Goal: Contribute content: Contribute content

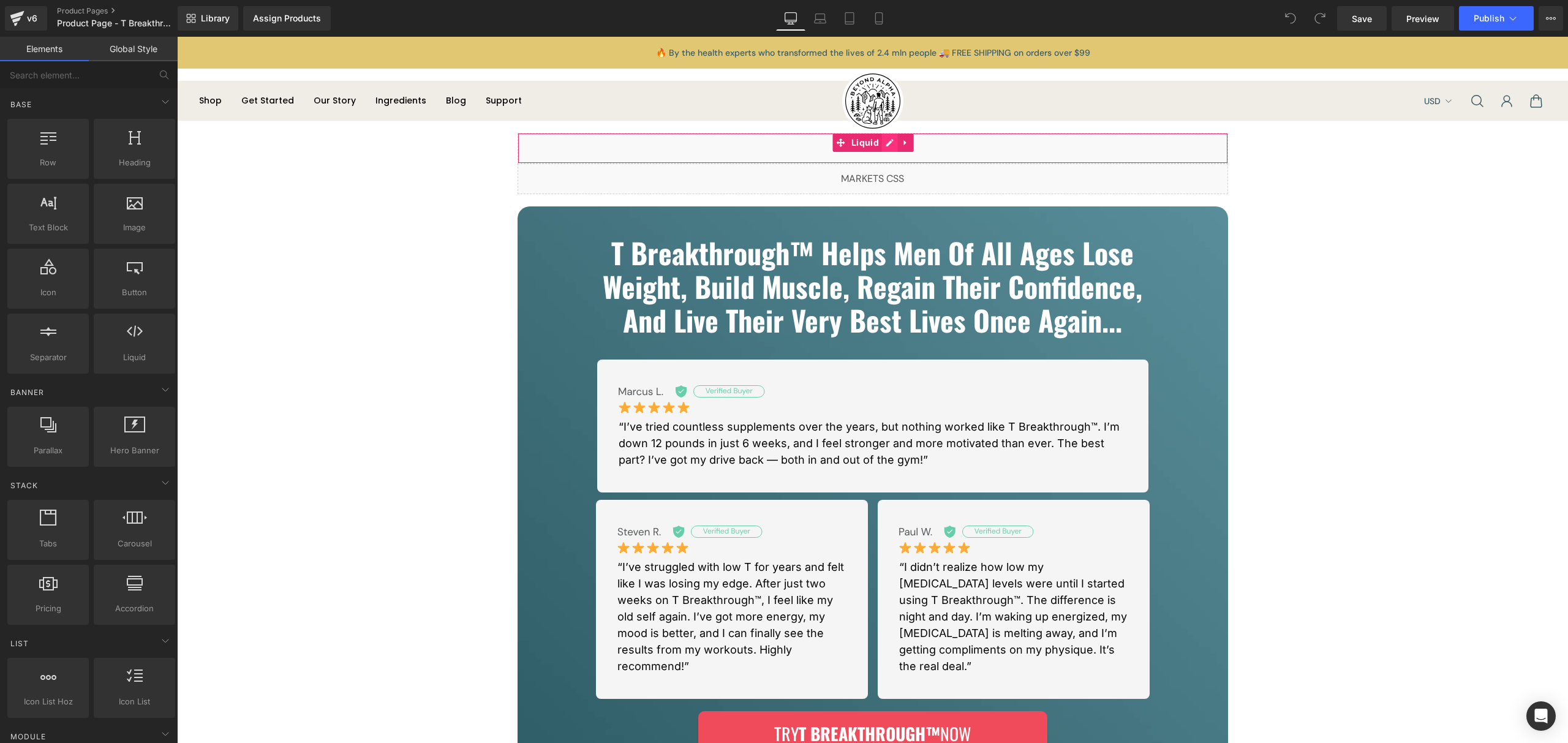
click at [877, 145] on div "Liquid" at bounding box center [873, 148] width 711 height 31
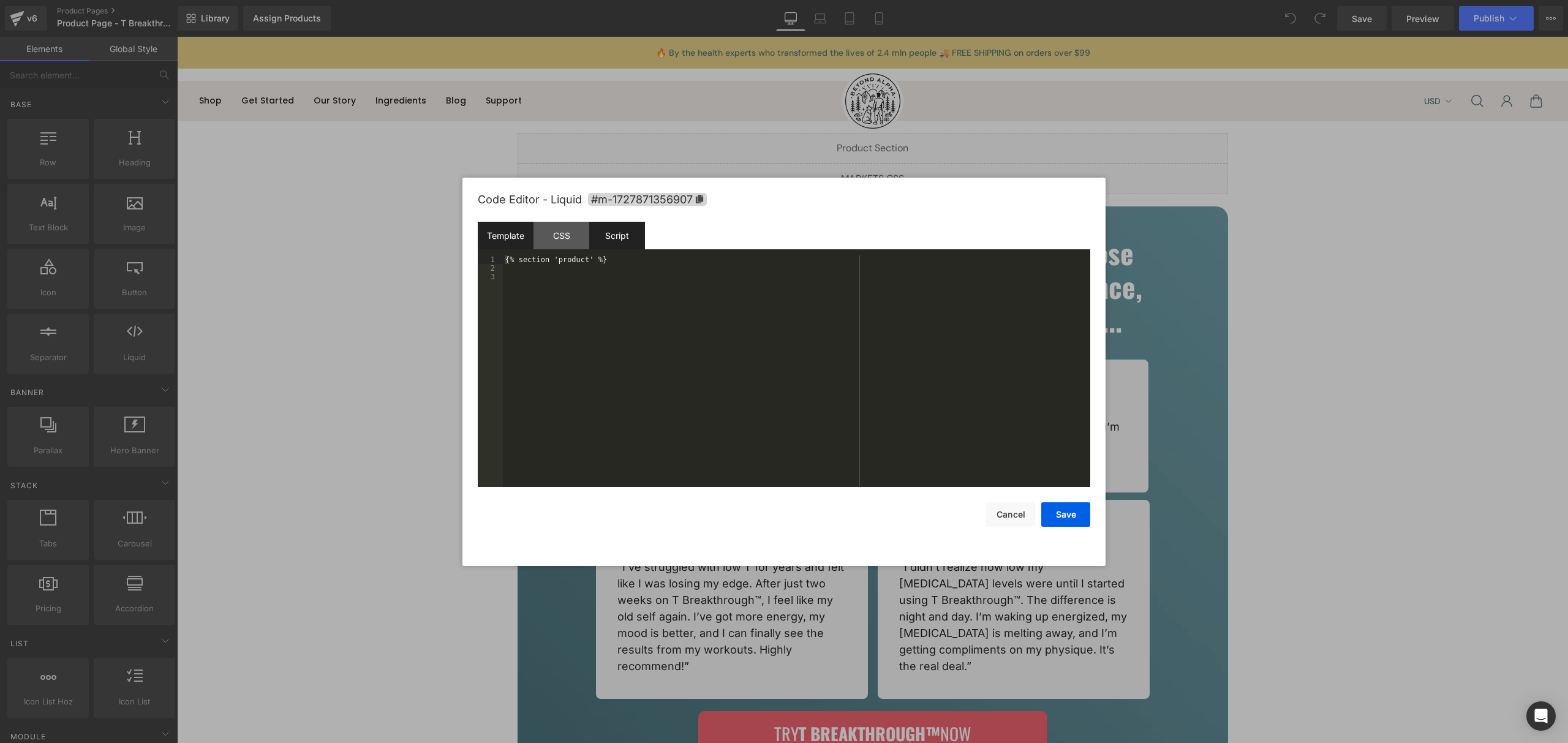
click at [606, 224] on div "Script" at bounding box center [618, 235] width 56 height 27
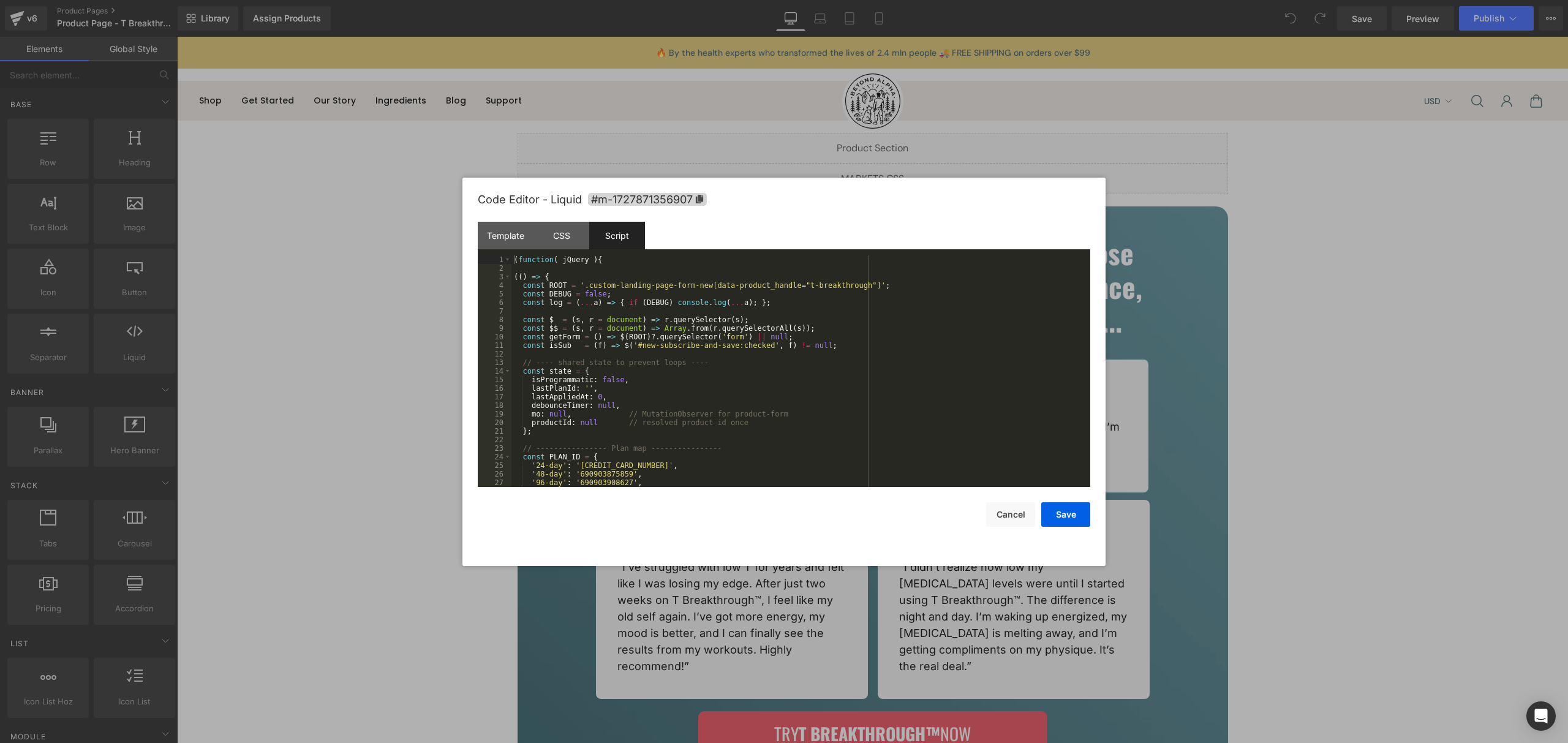
click at [658, 373] on div "( function ( jQuery ) { (( ) => { const ROOT = '.custom-landing-page-form-new[d…" at bounding box center [798, 379] width 574 height 249
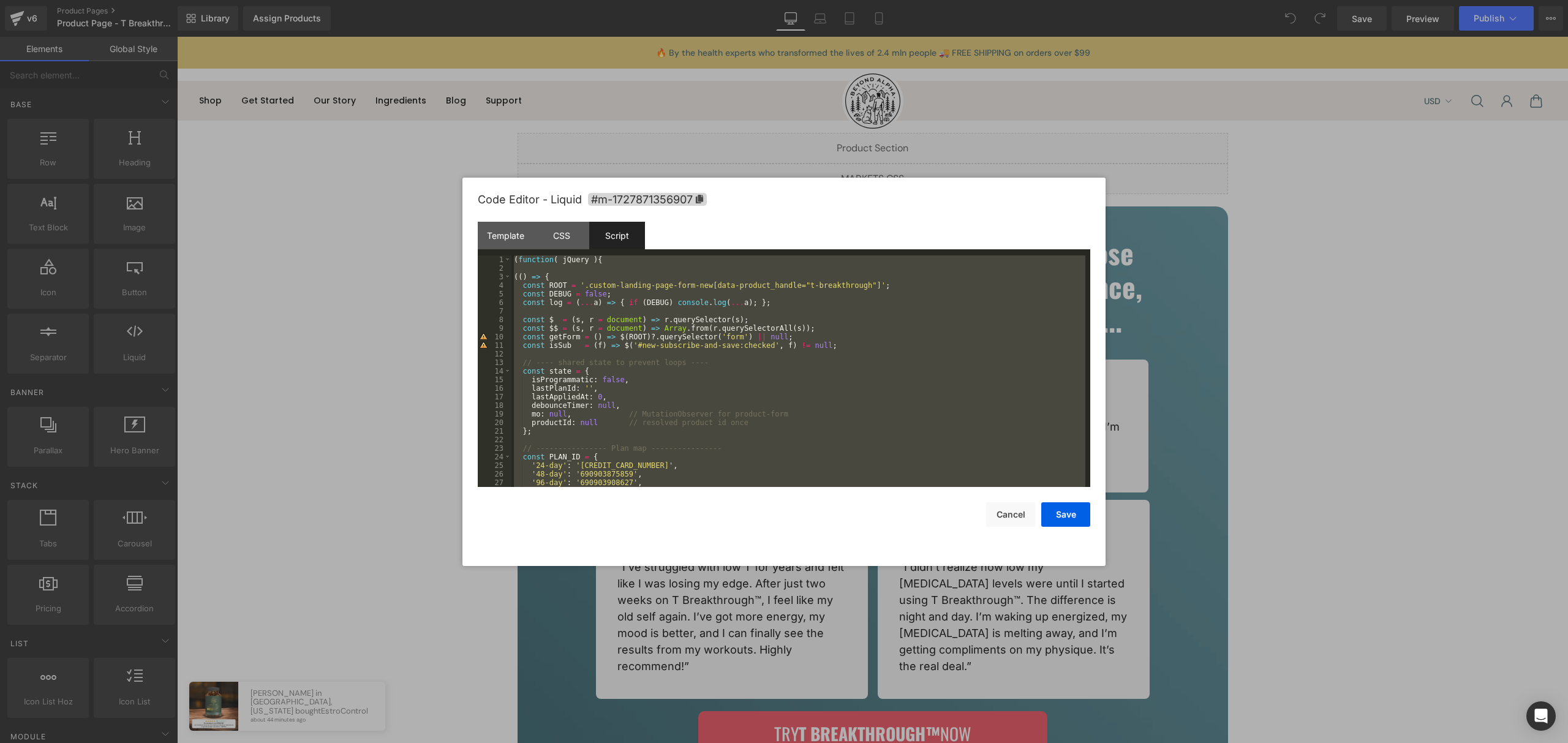
click at [794, 410] on div "( function ( jQuery ) { (( ) => { const ROOT = '.custom-landing-page-form-new[d…" at bounding box center [798, 379] width 574 height 249
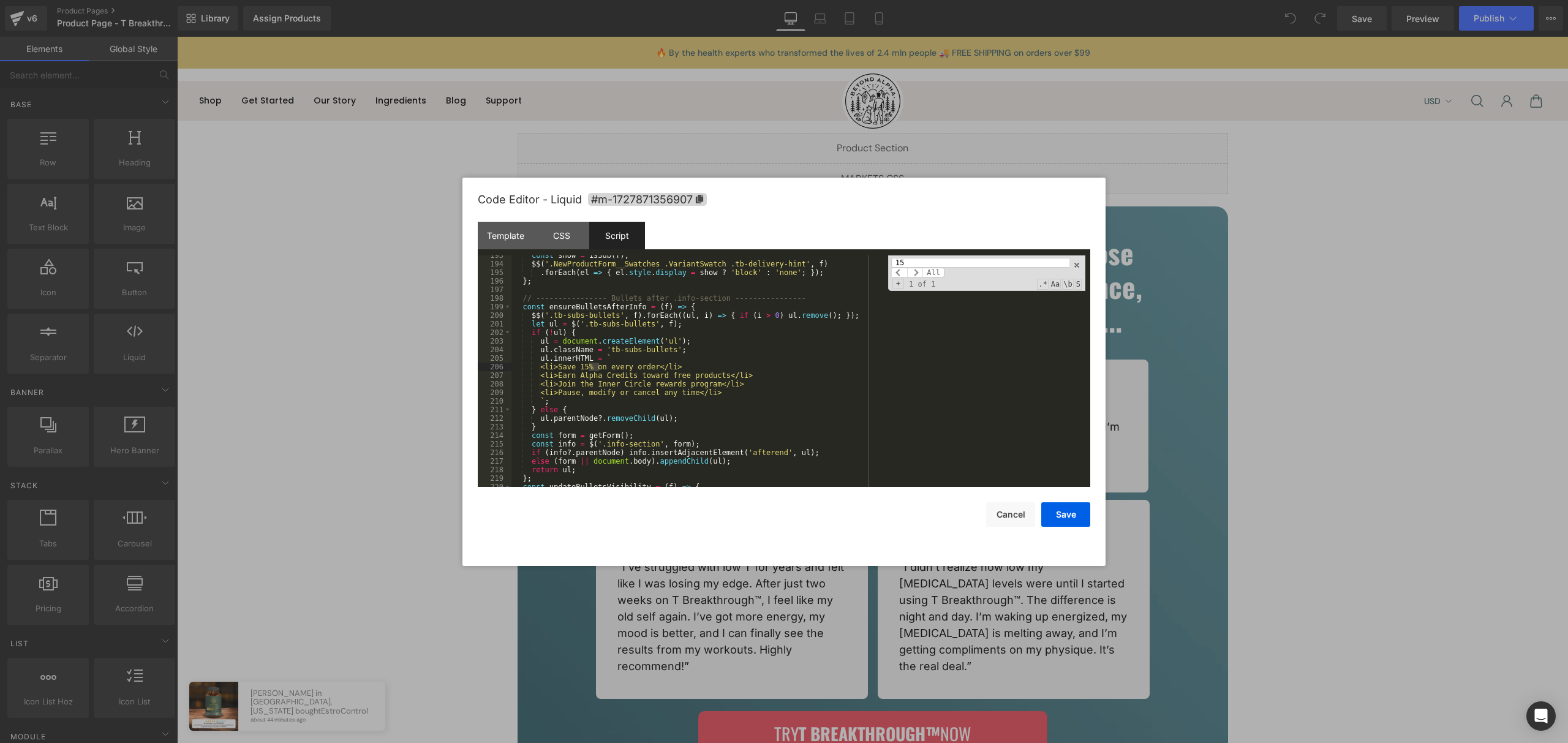
scroll to position [1651, 0]
type input "15"
click at [544, 233] on div "CSS" at bounding box center [562, 235] width 56 height 27
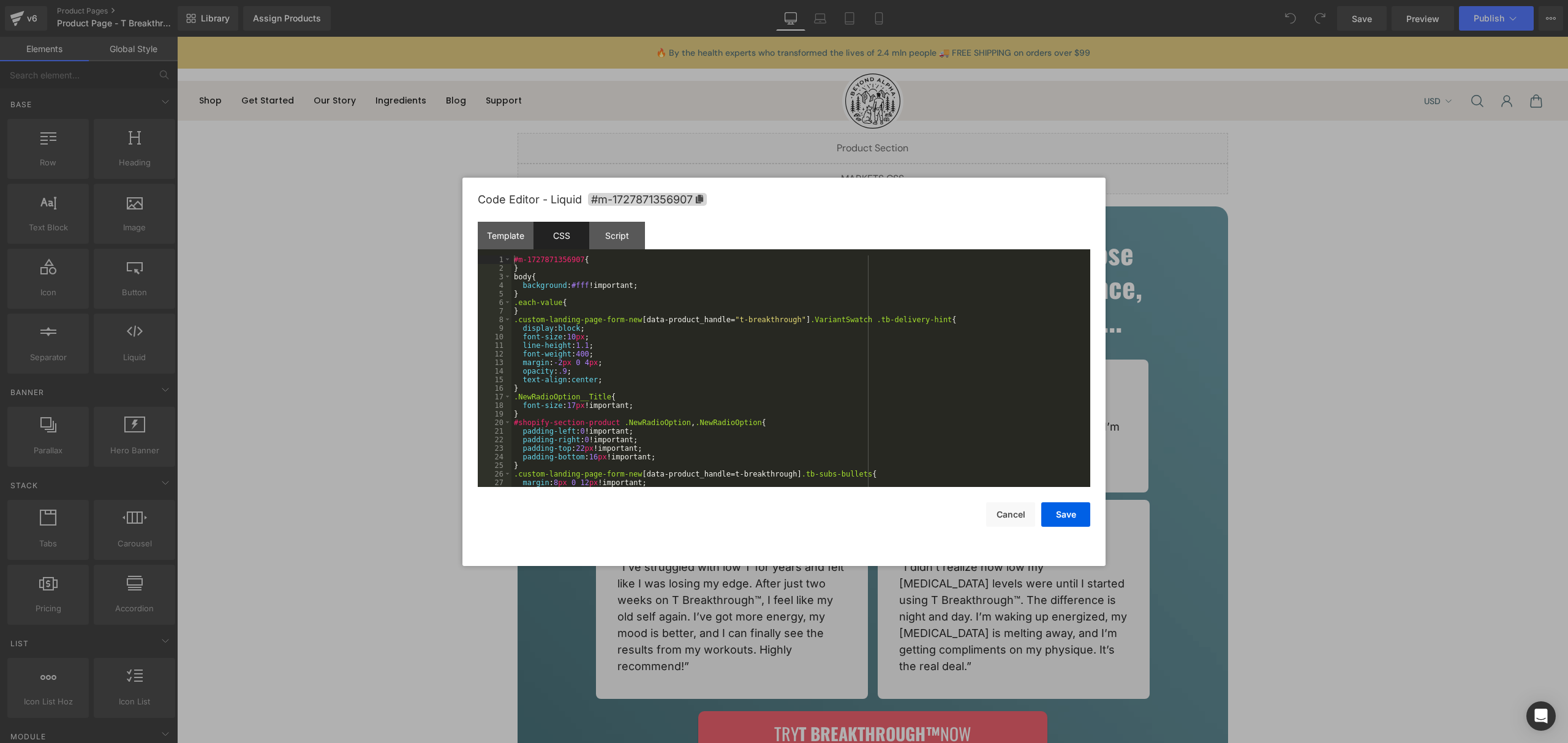
click at [668, 354] on div "#m-1727871356907 { } body { background : #fff !important; } .each-value { } .cu…" at bounding box center [798, 379] width 574 height 249
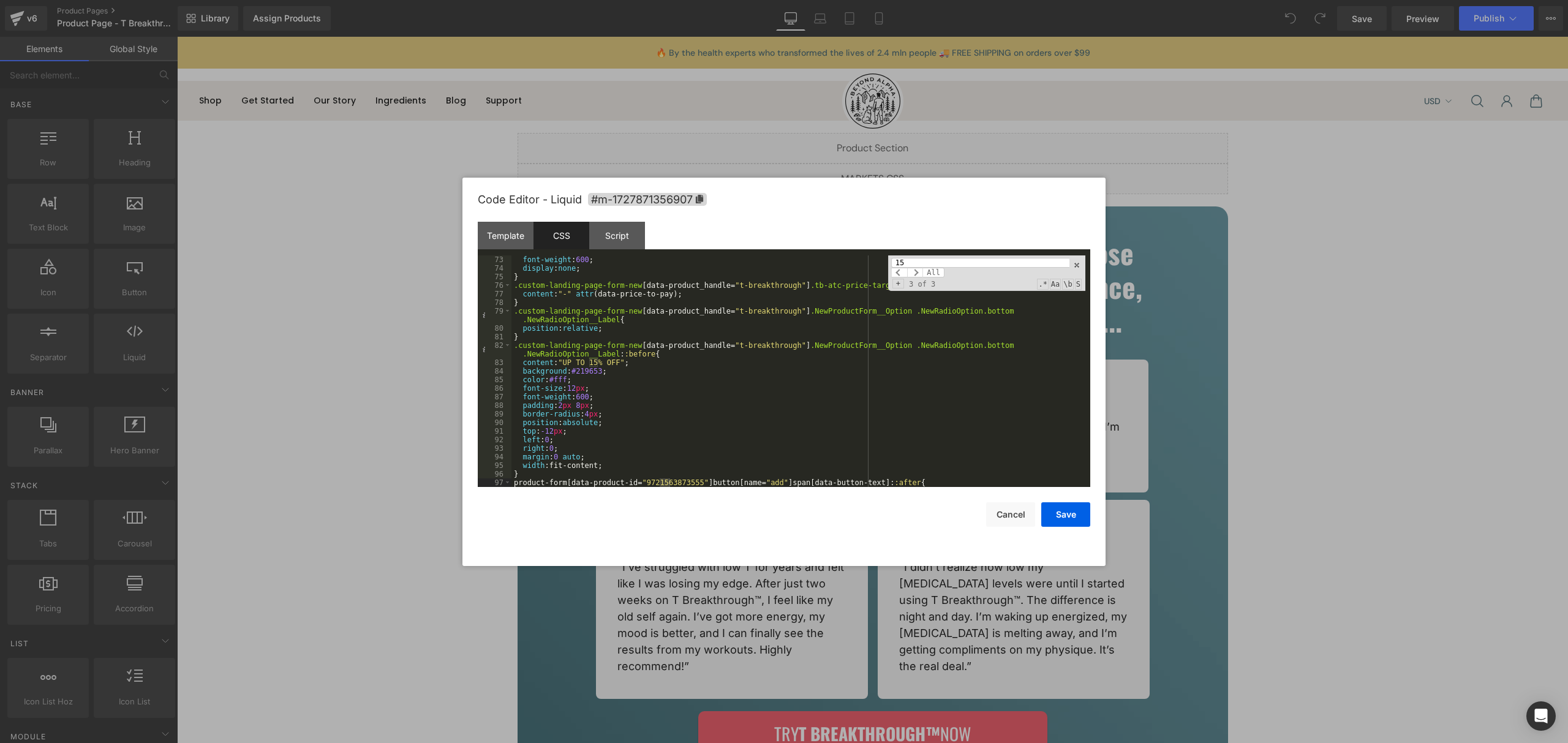
scroll to position [279, 0]
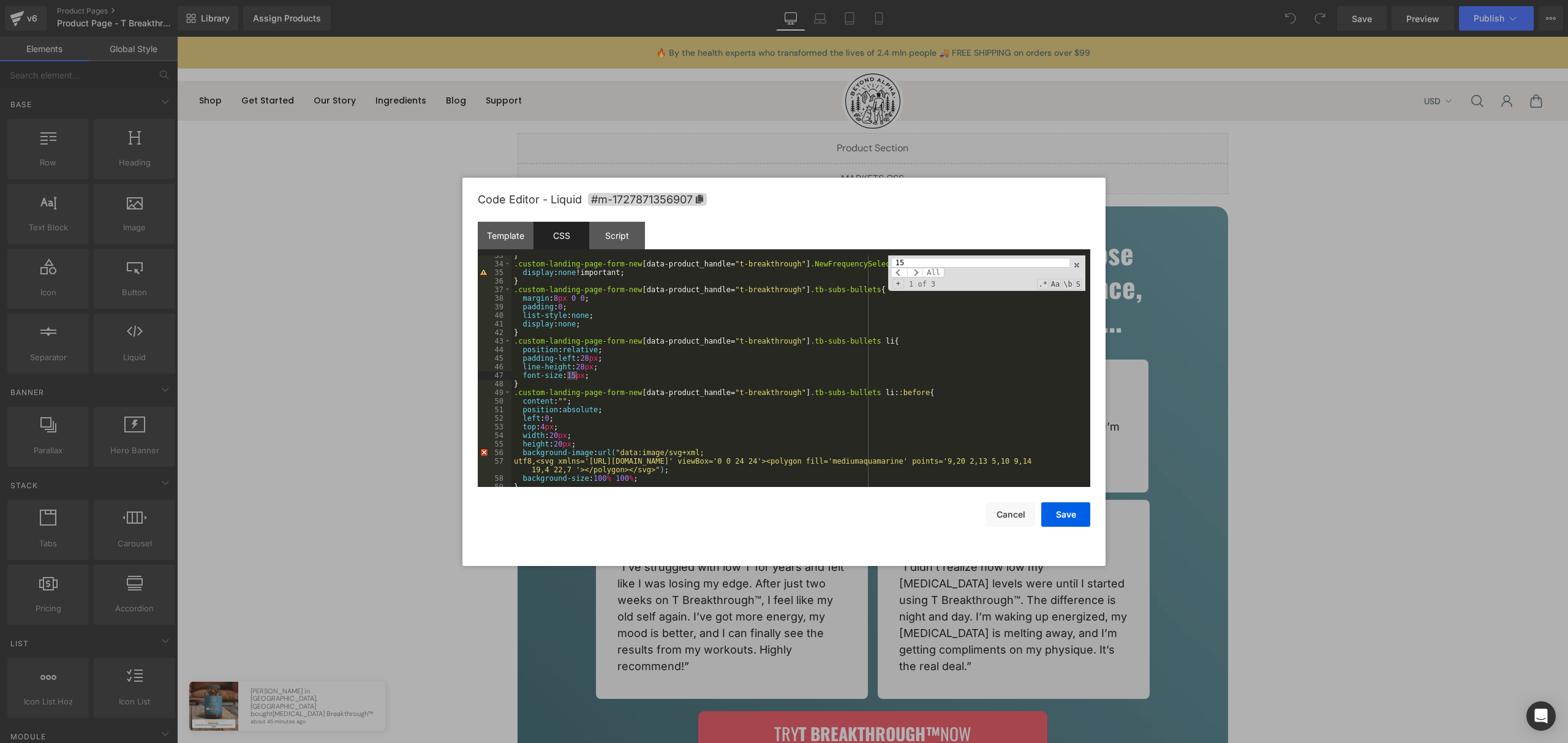
type input "15%"
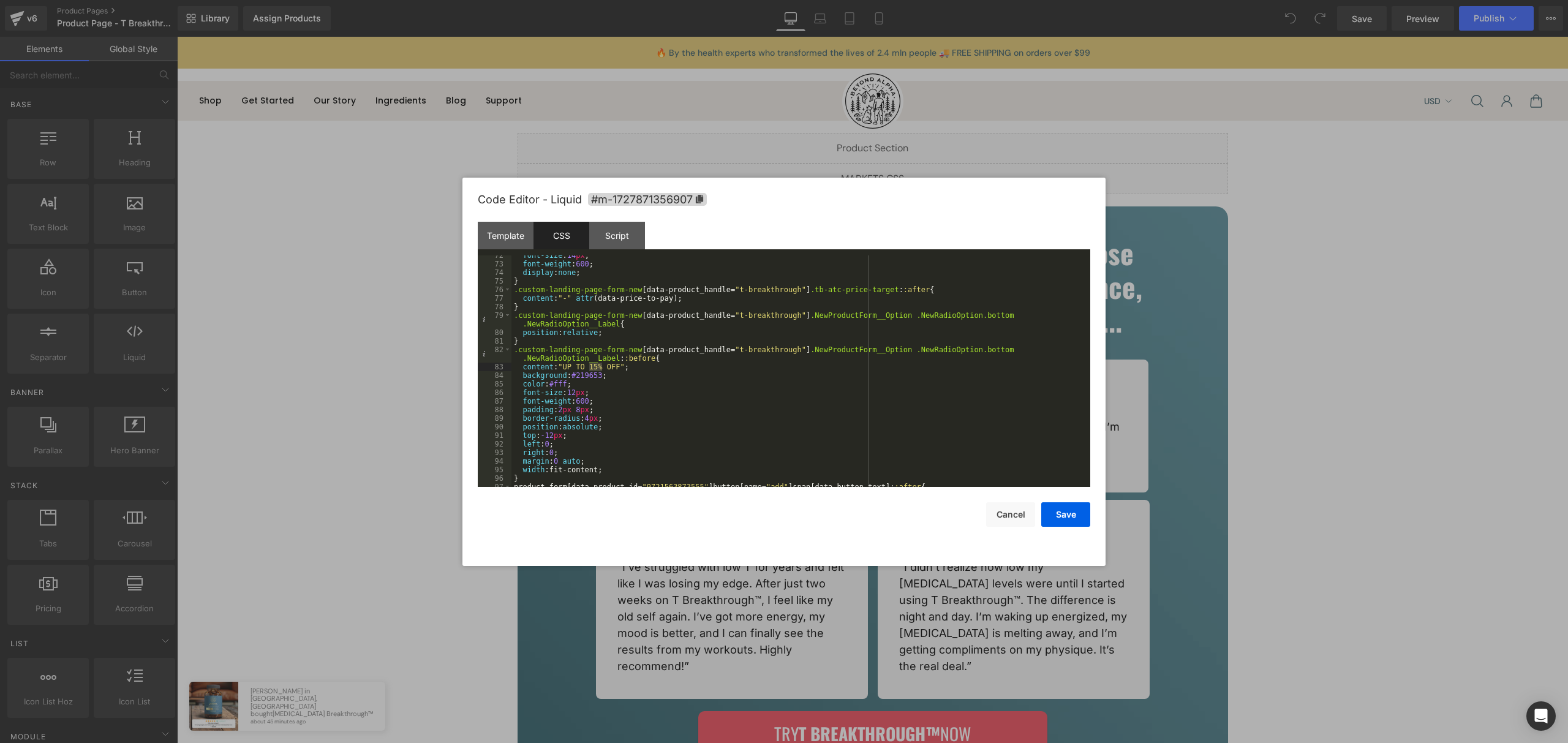
scroll to position [645, 0]
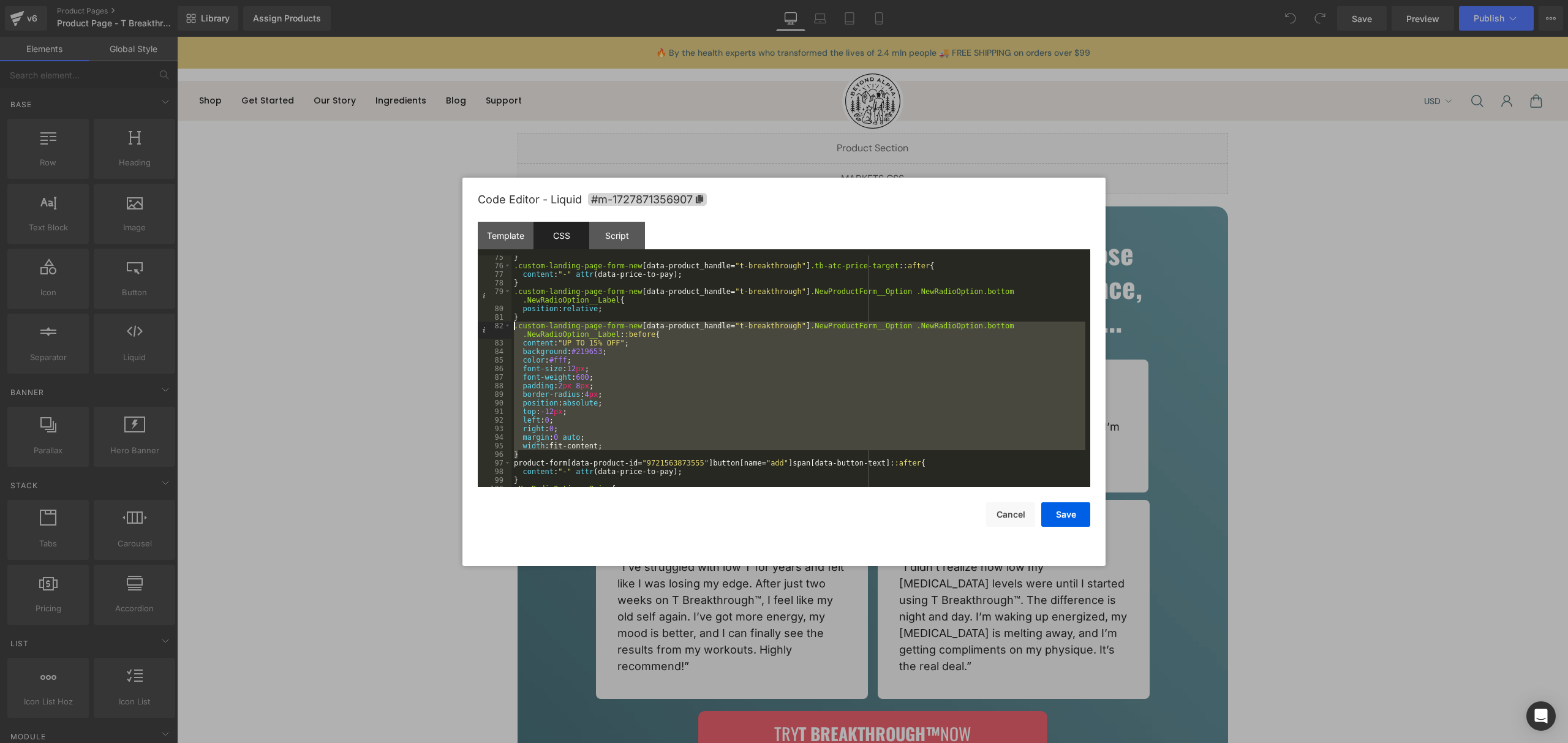
drag, startPoint x: 522, startPoint y: 455, endPoint x: 497, endPoint y: 326, distance: 131.4
click at [497, 326] on pre "75 76 77 78 79 80 81 82 83 84 85 86 87 88 89 90 91 92 93 94 95 96 97 98 99 100 …" at bounding box center [784, 371] width 613 height 232
click at [610, 234] on div "Script" at bounding box center [618, 235] width 56 height 27
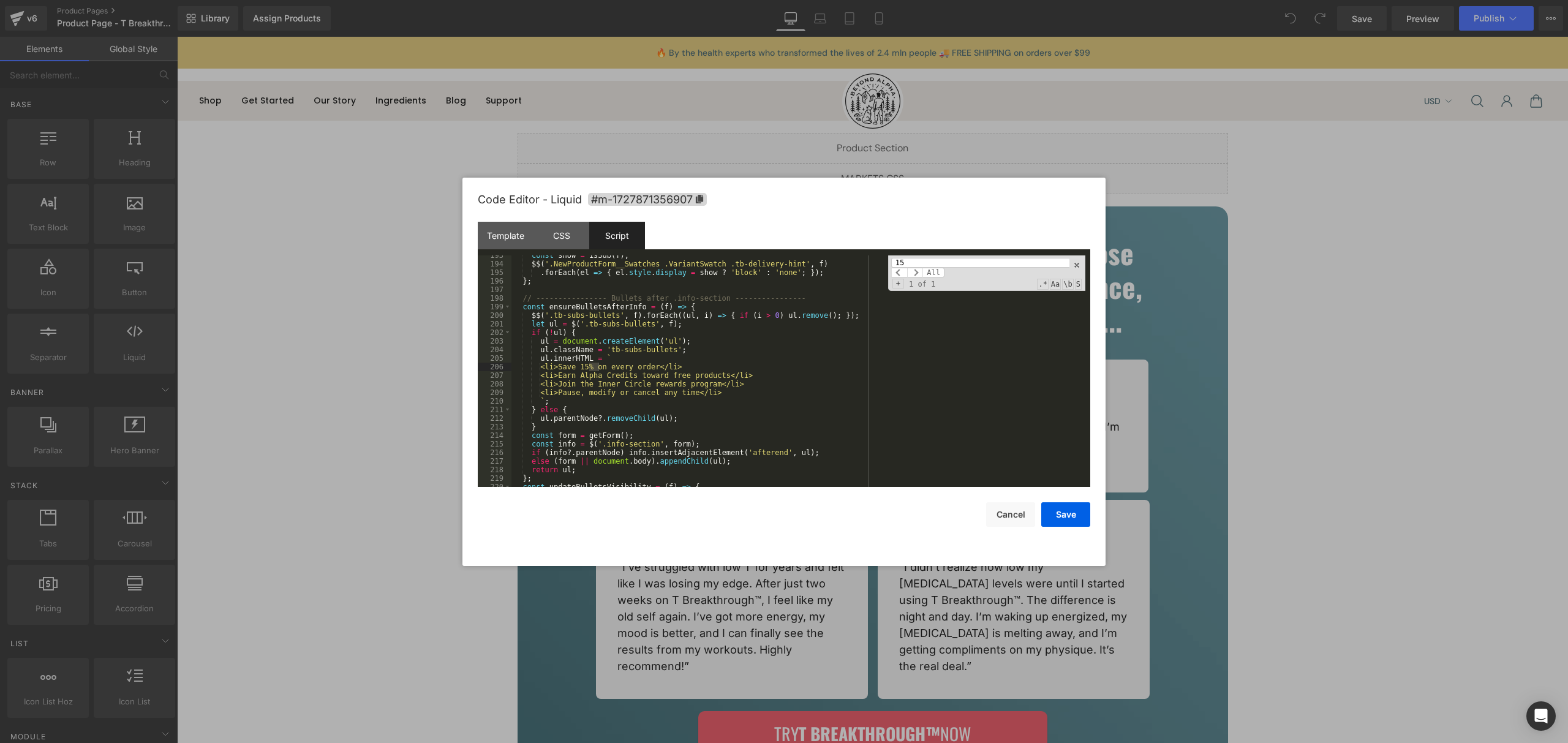
click at [808, 351] on div "const show = isSub ( f ) ; $$ ( '.NewProductForm__Swatches .VariantSwatch .tb-d…" at bounding box center [798, 375] width 574 height 249
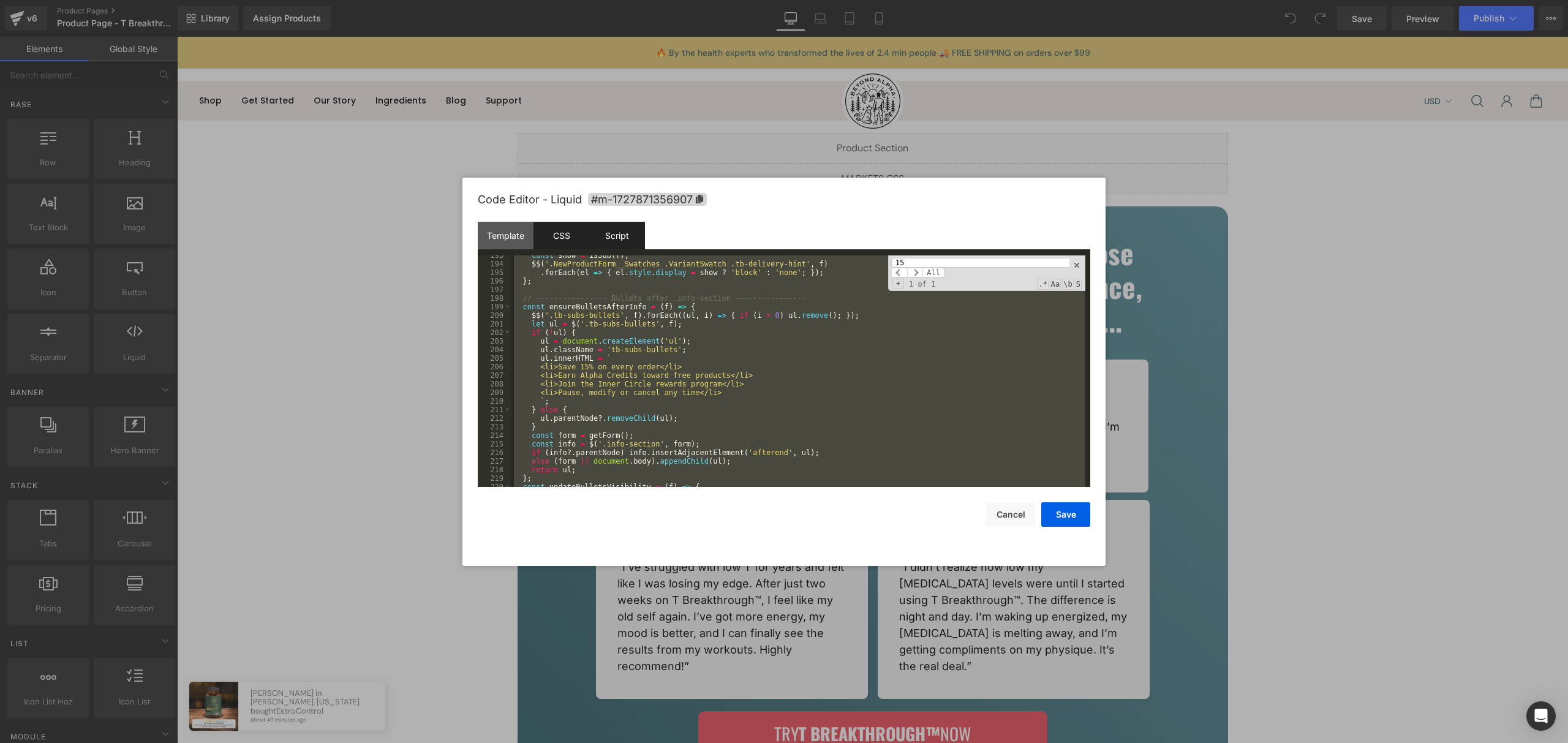
click at [572, 238] on div "CSS" at bounding box center [562, 235] width 56 height 27
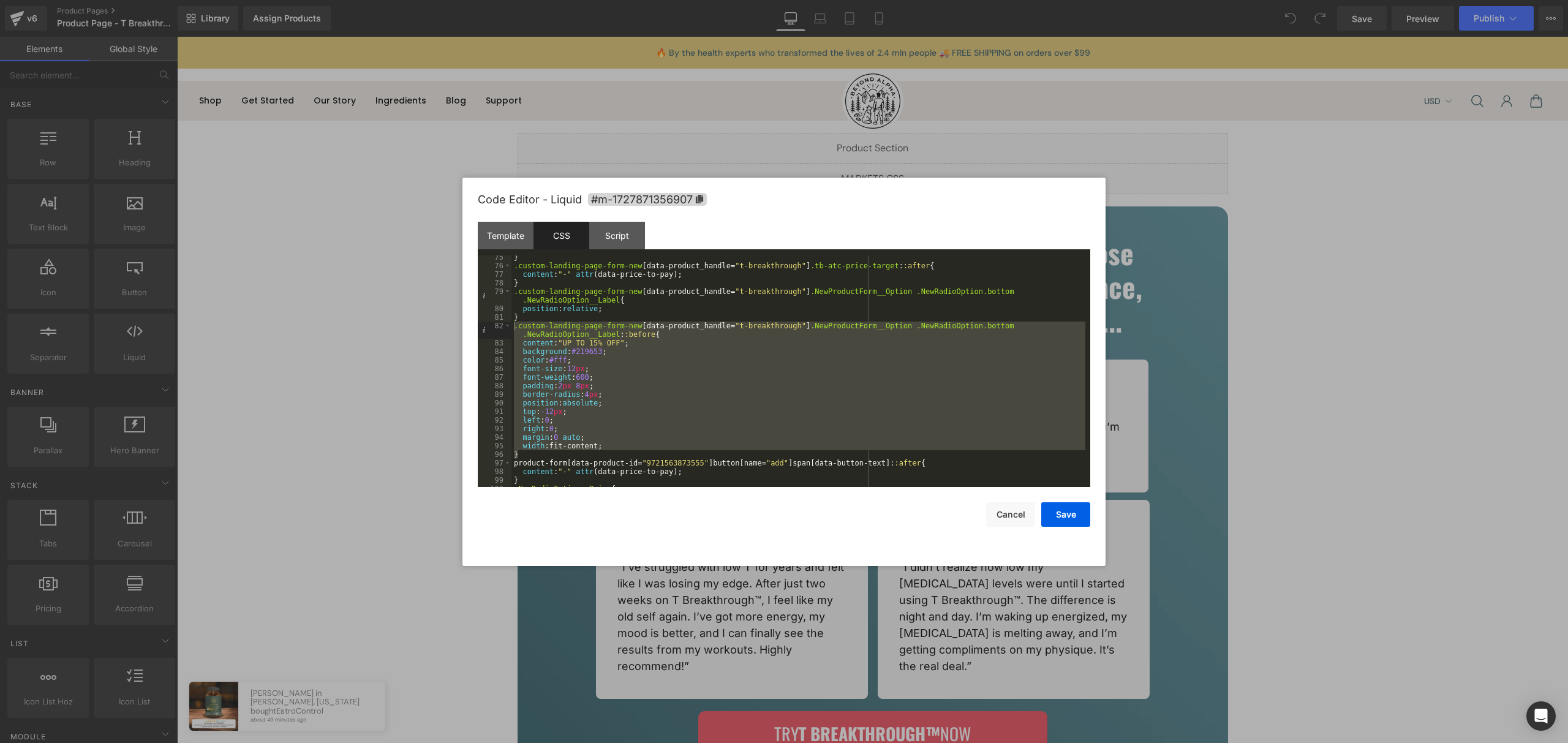
click at [717, 390] on div "} .custom-landing-page-form-new [ data-product_handle = " t-breakthrough " ] .t…" at bounding box center [798, 377] width 574 height 249
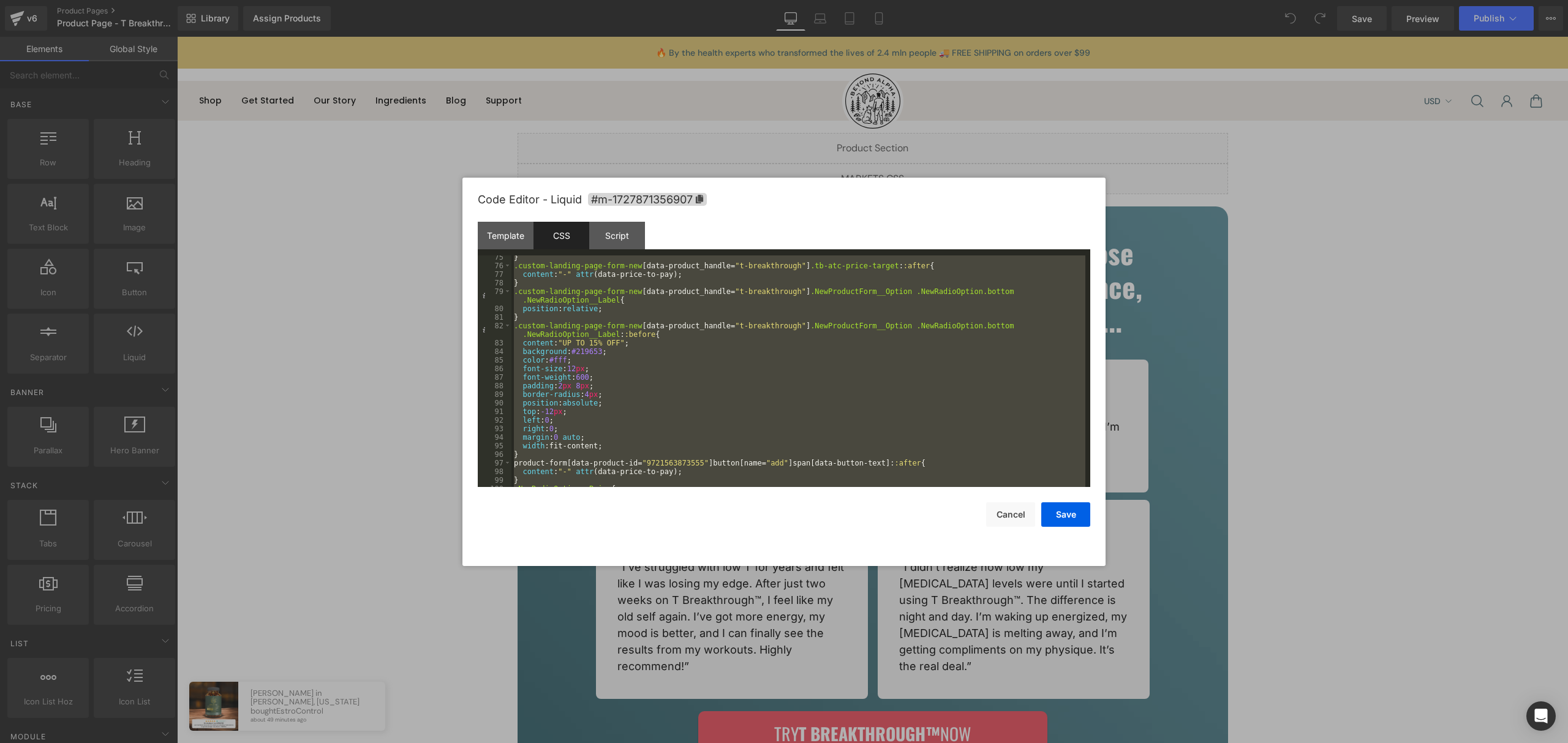
click at [646, 374] on div "} .custom-landing-page-form-new [ data-product_handle = " t-breakthrough " ] .t…" at bounding box center [798, 377] width 574 height 249
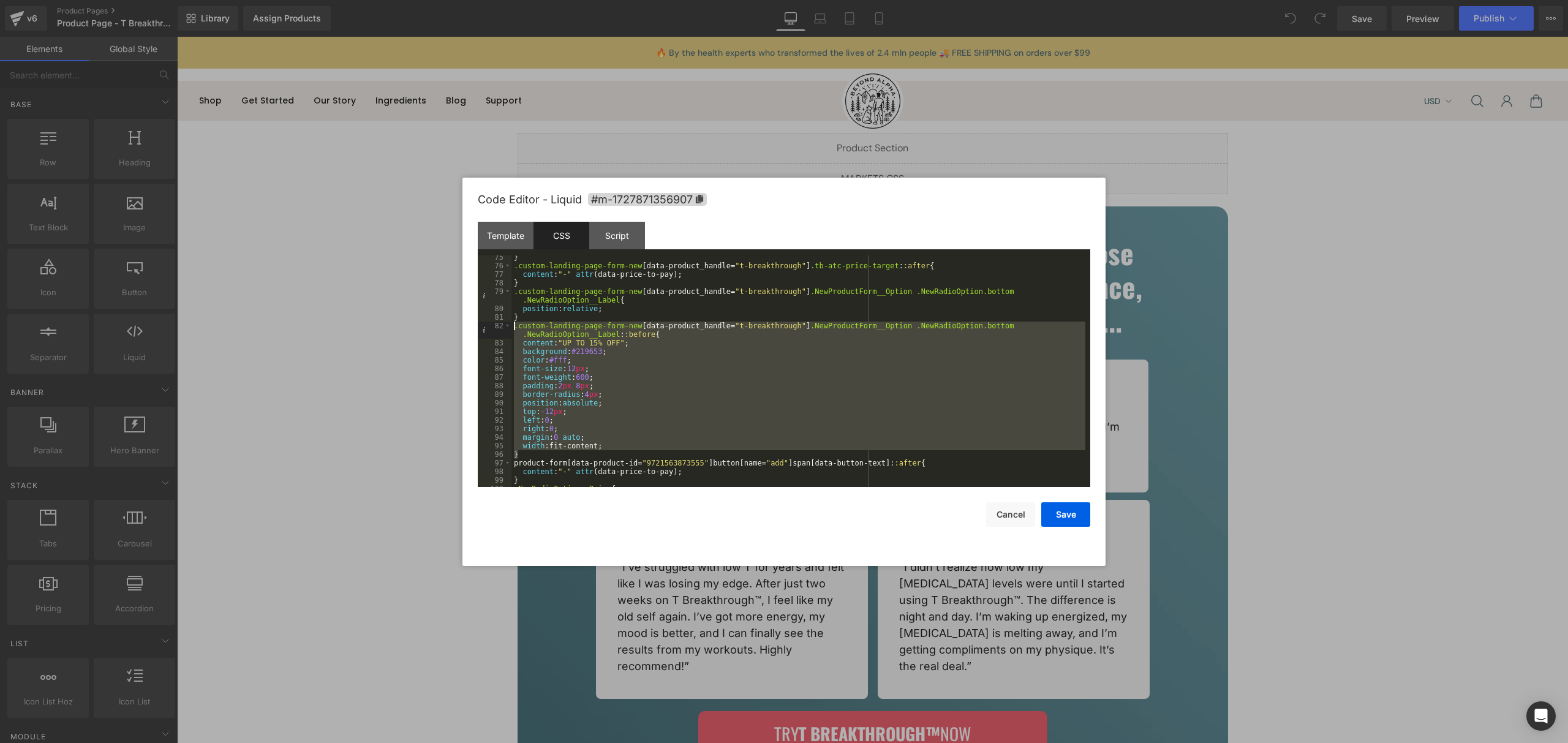
drag, startPoint x: 527, startPoint y: 458, endPoint x: 494, endPoint y: 324, distance: 138.0
click at [494, 324] on pre "75 76 77 78 79 80 81 82 83 84 85 86 87 88 89 90 91 92 93 94 95 96 97 98 99 100 …" at bounding box center [784, 371] width 613 height 232
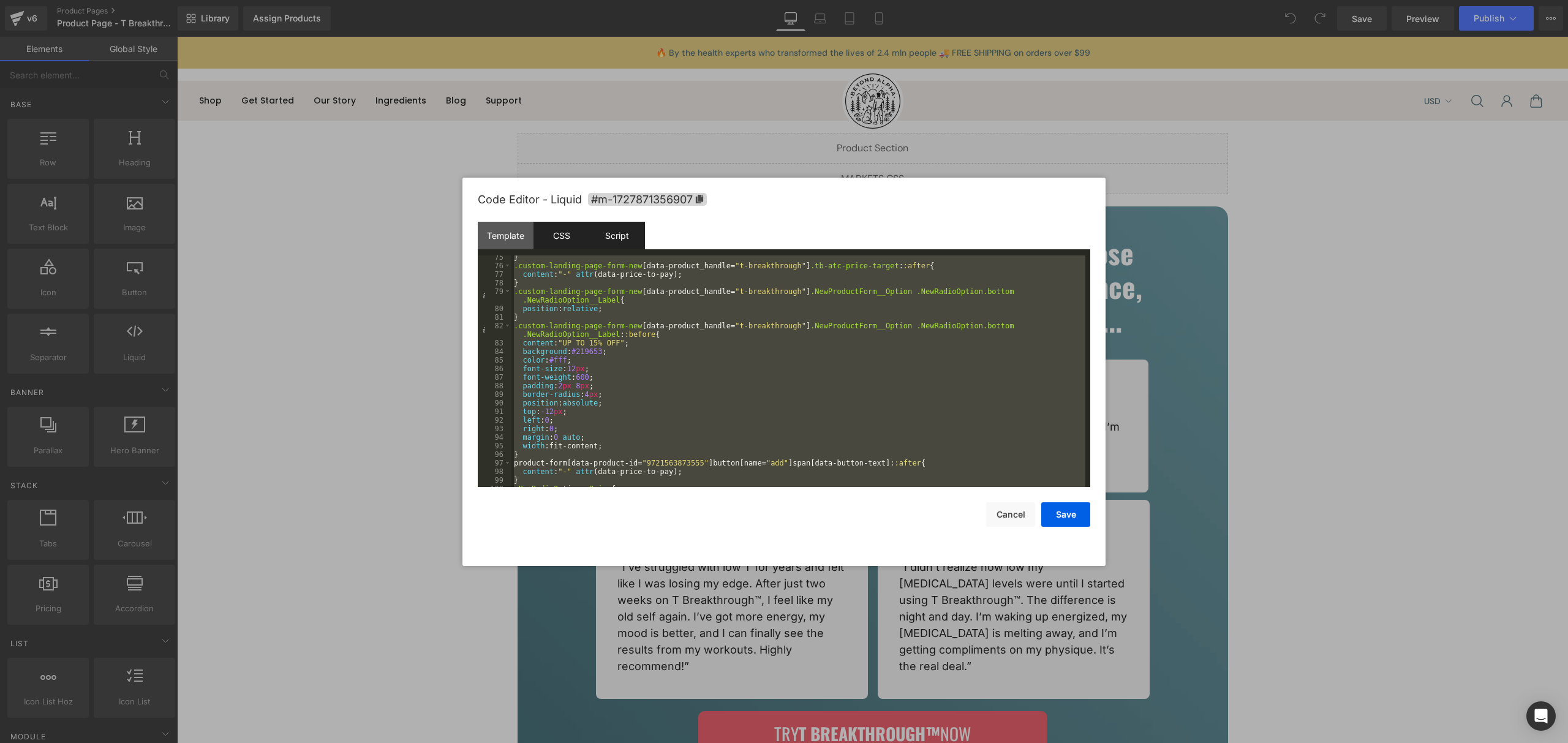
click at [631, 239] on div "Script" at bounding box center [618, 235] width 56 height 27
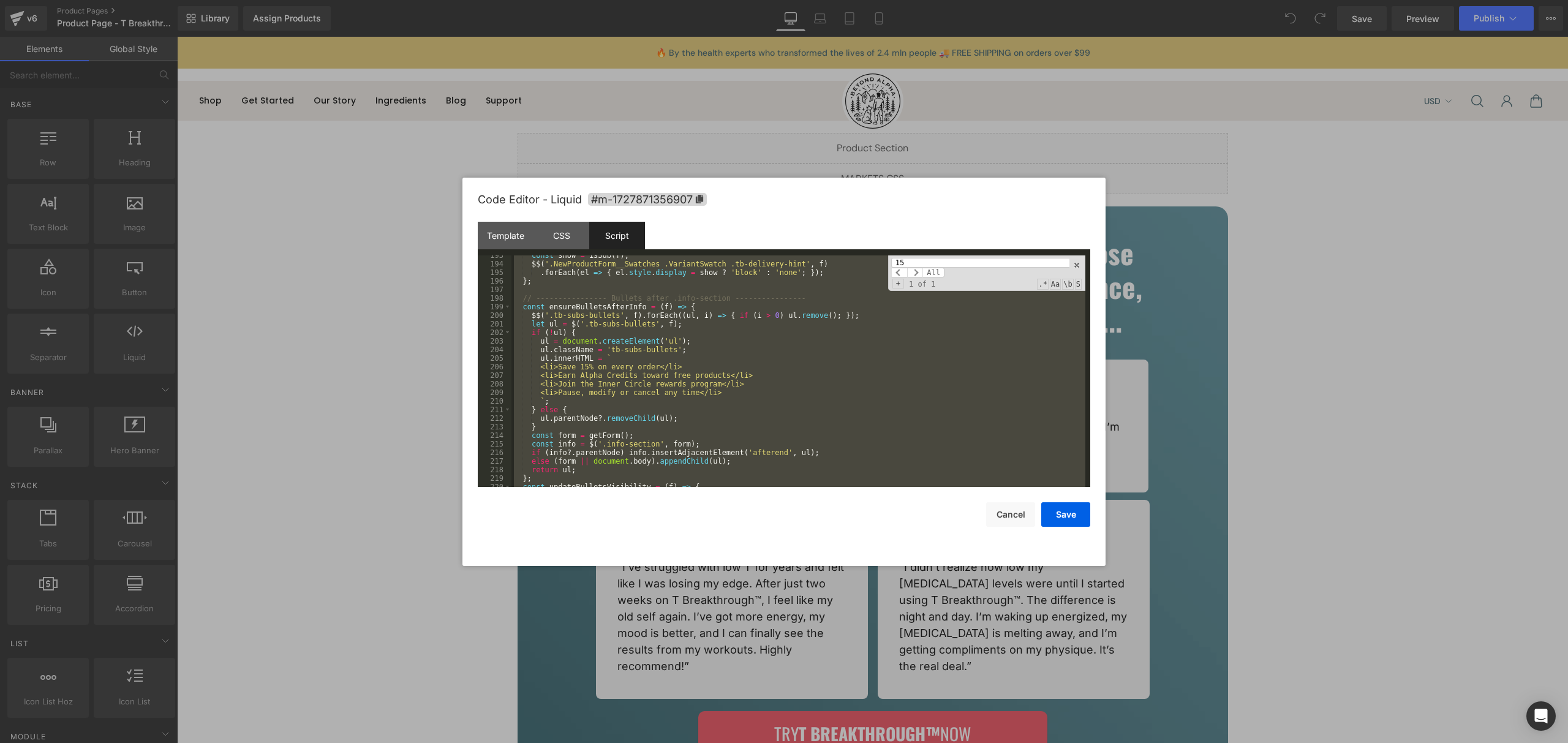
click at [657, 358] on div "const show = isSub ( f ) ; $$ ( '.NewProductForm__Swatches .VariantSwatch .tb-d…" at bounding box center [798, 375] width 574 height 249
click at [552, 249] on div "CSS" at bounding box center [562, 235] width 56 height 27
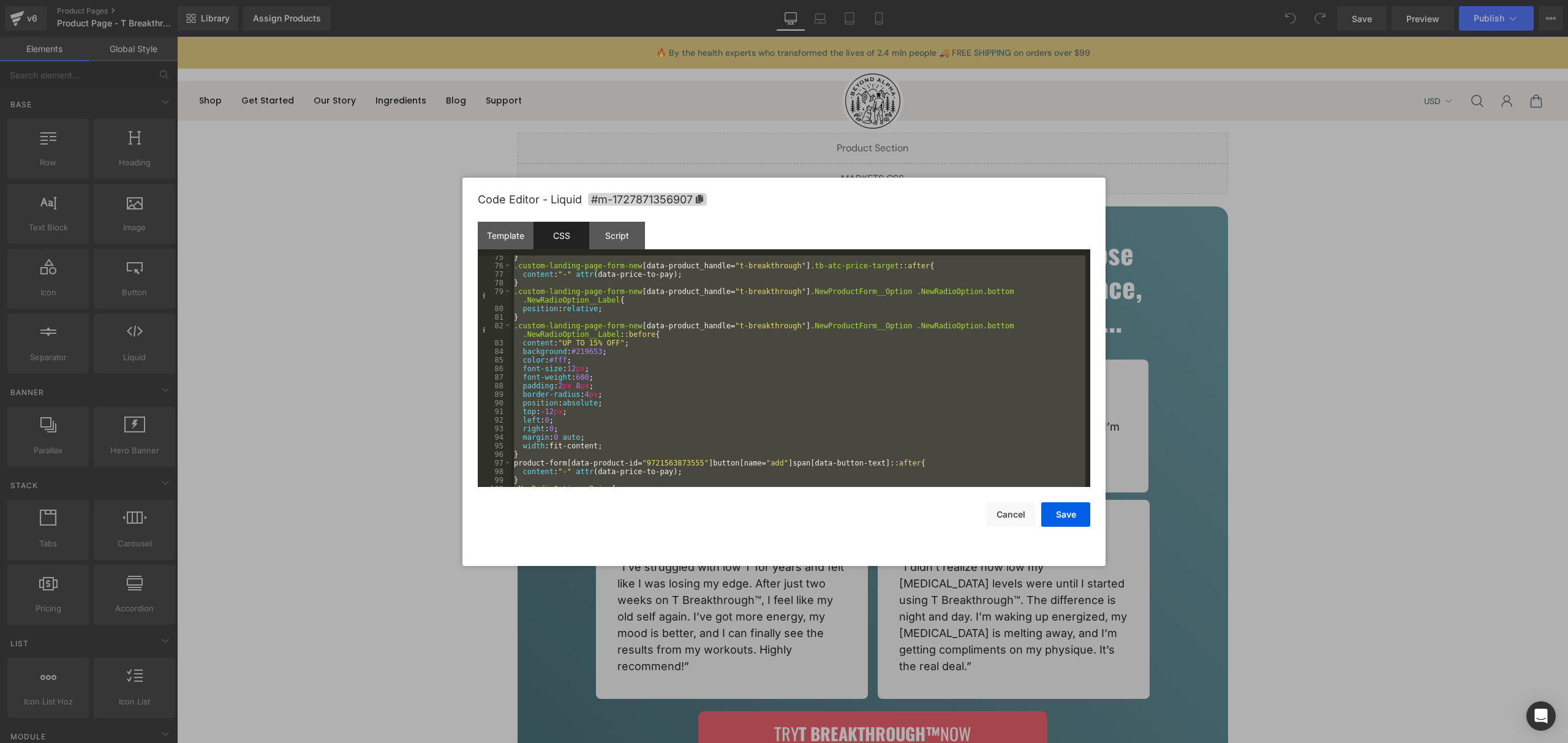
click at [585, 289] on div "} .custom-landing-page-form-new [ data-product_handle = " t-breakthrough " ] .t…" at bounding box center [798, 377] width 574 height 249
click at [624, 237] on div "Script" at bounding box center [618, 235] width 56 height 27
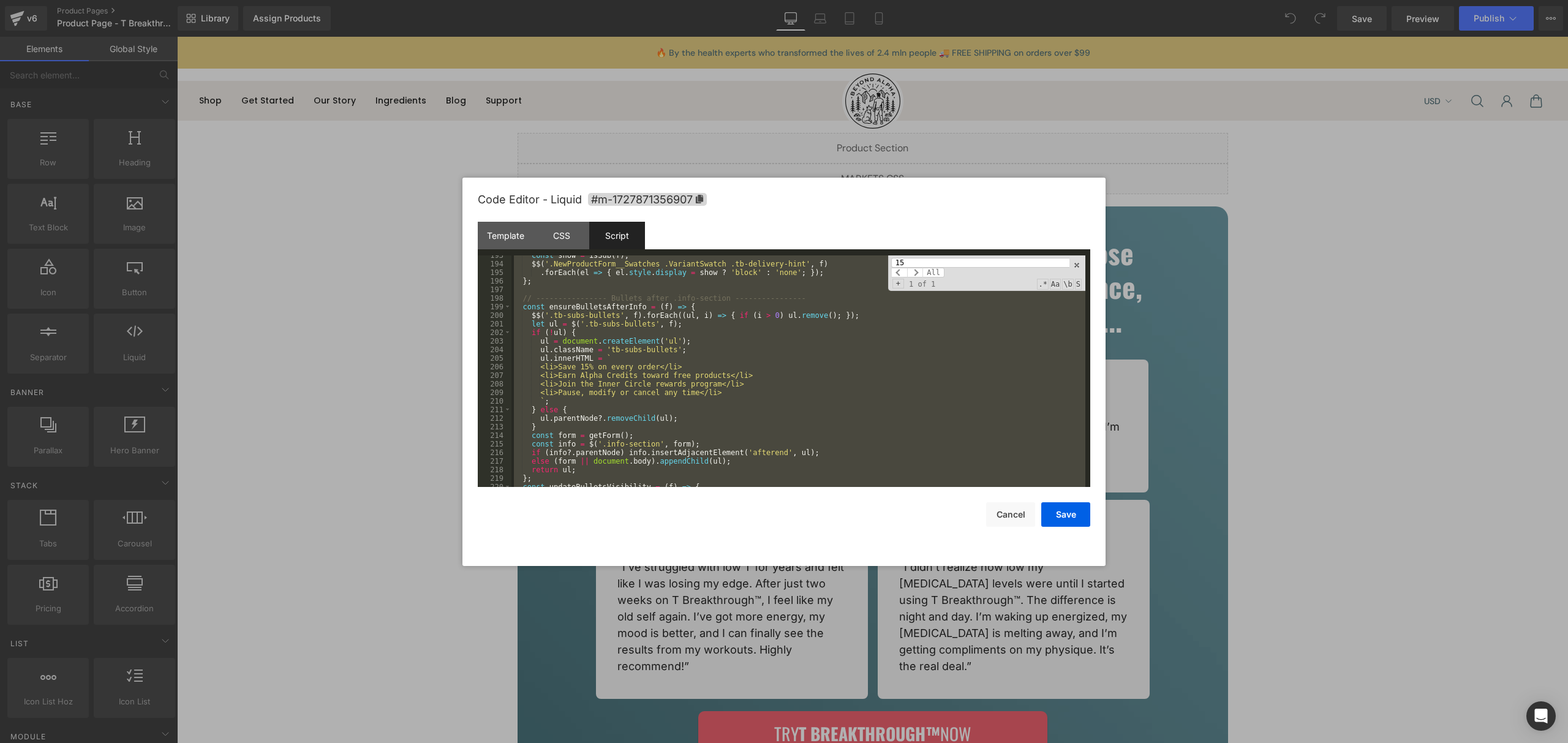
click at [681, 438] on div "const show = isSub ( f ) ; $$ ( '.NewProductForm__Swatches .VariantSwatch .tb-d…" at bounding box center [798, 375] width 574 height 249
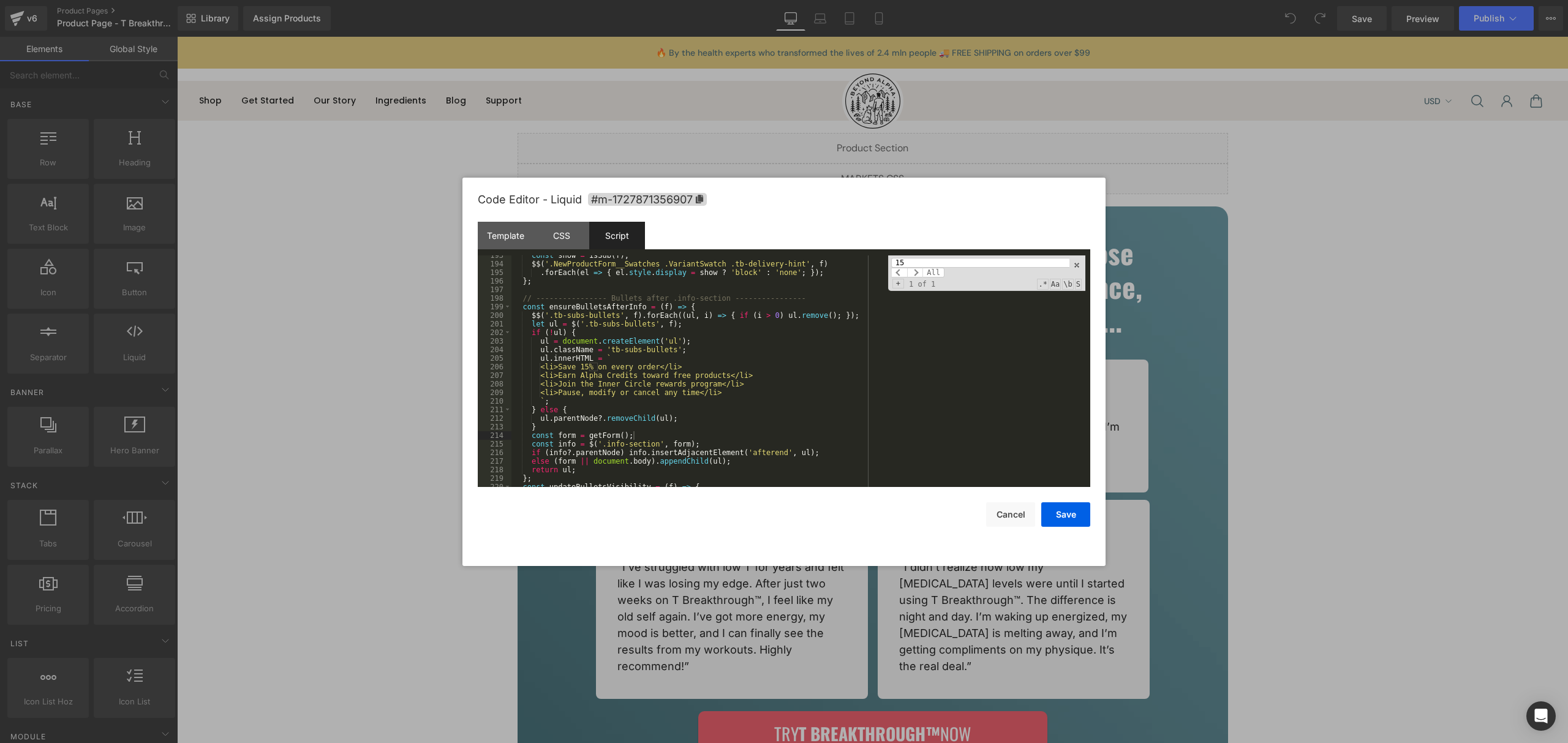
paste input "Hints inside swatches"
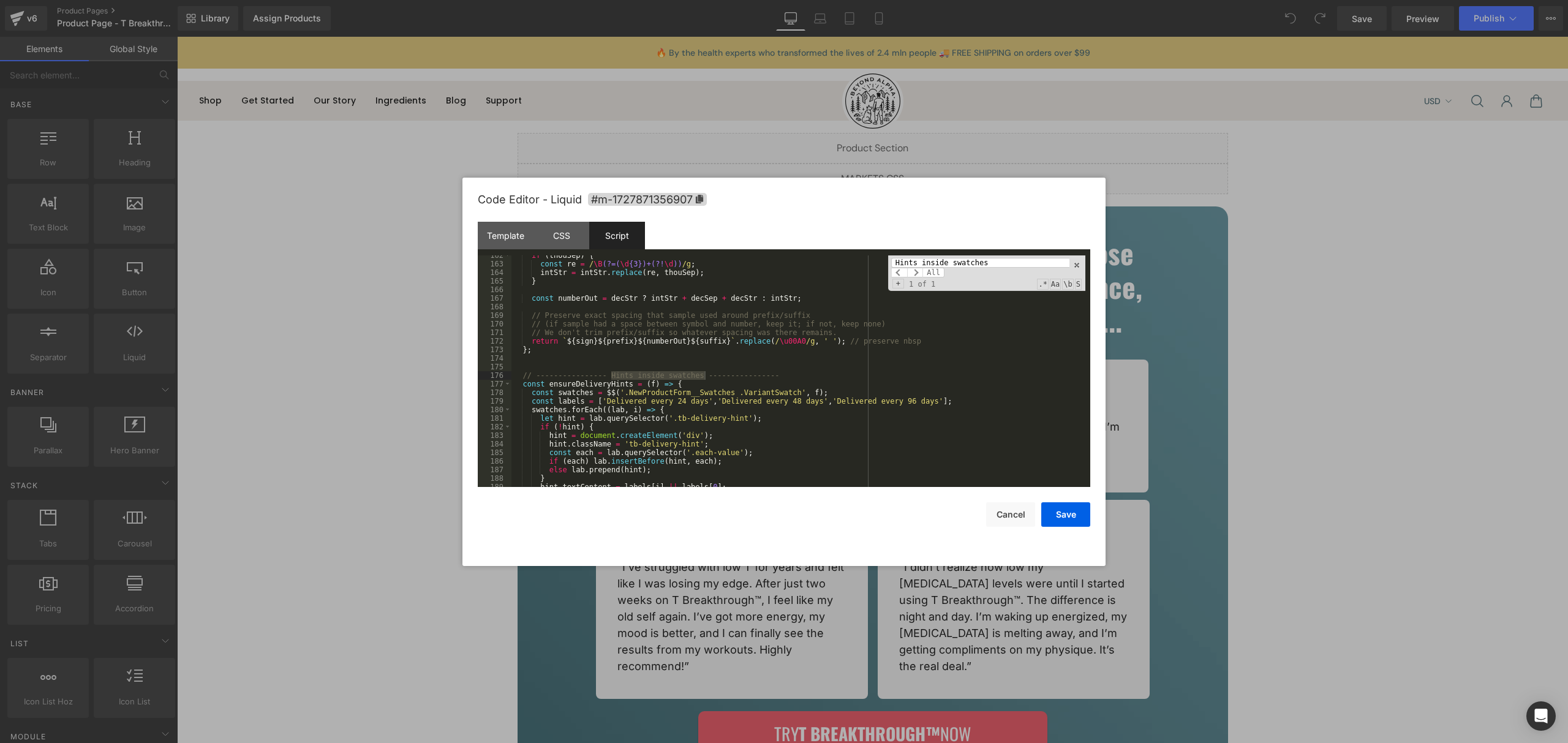
scroll to position [1385, 0]
type input "Hints inside swatches"
click at [565, 358] on div "if ( thouSep ) { const re = / \B (?=( \d {3})+(?! \d )) /g ; intStr = intStr . …" at bounding box center [798, 375] width 574 height 249
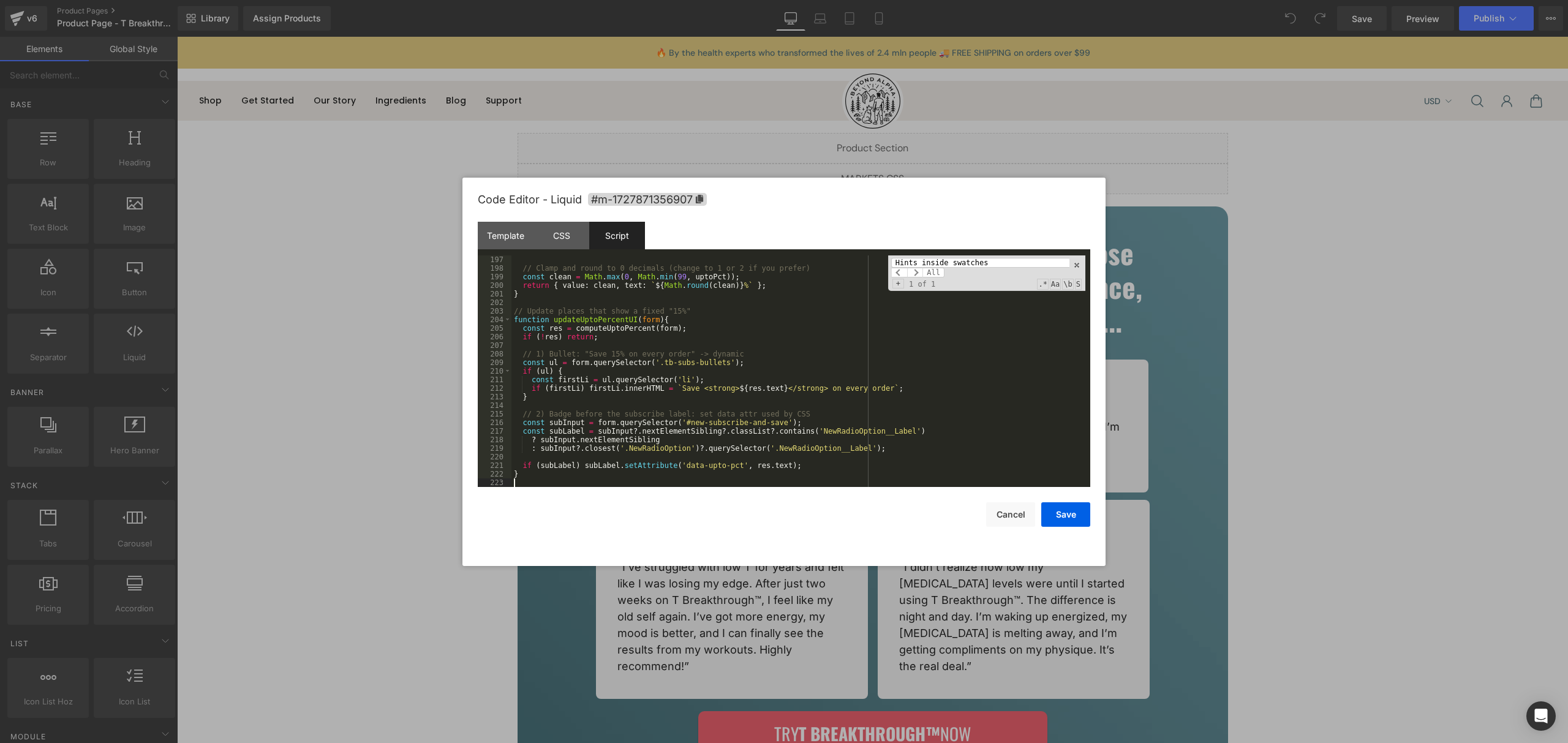
scroll to position [1680, 0]
click at [931, 262] on input "Hints inside swatches" at bounding box center [981, 263] width 179 height 10
paste input "ul.innerHTML"
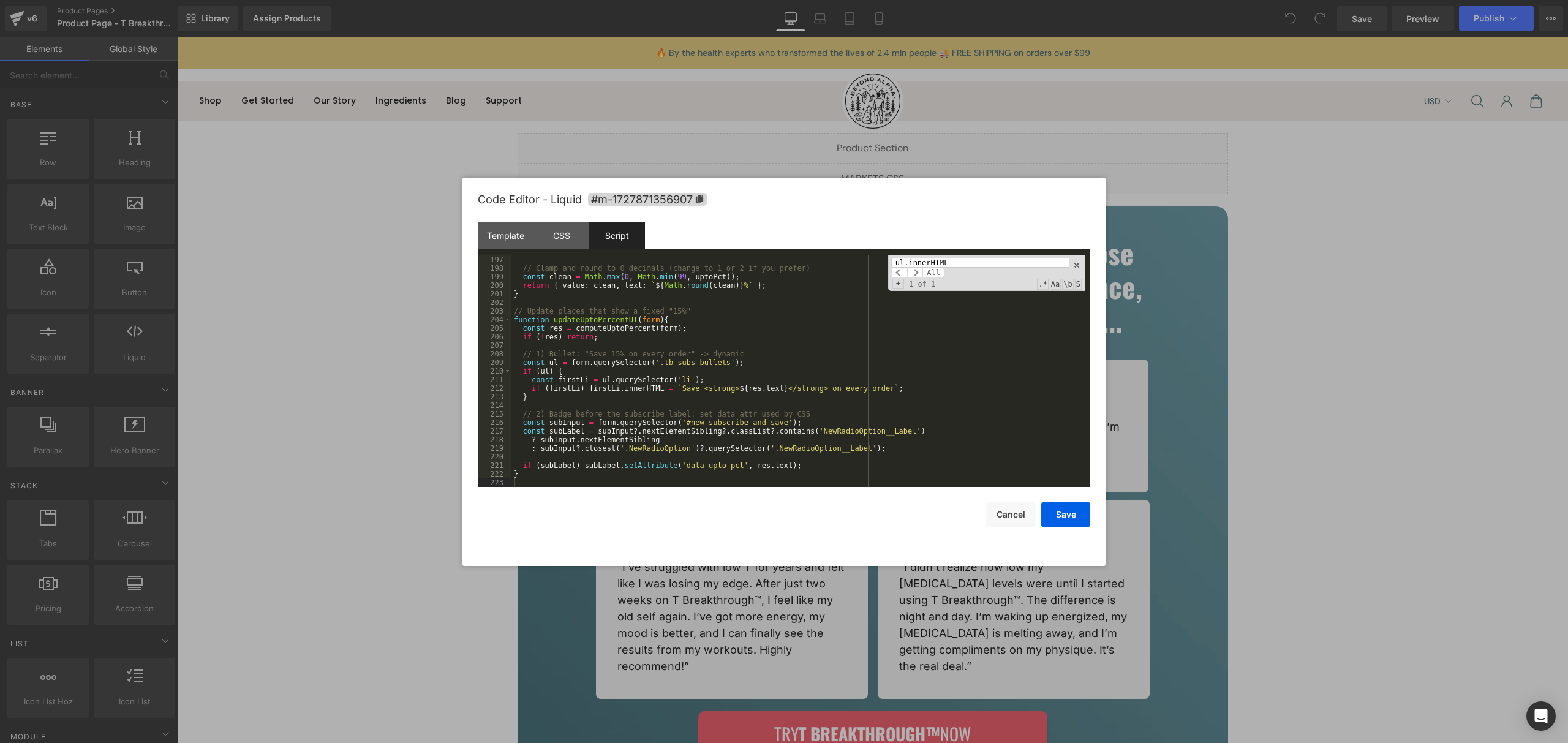
scroll to position [2071, 0]
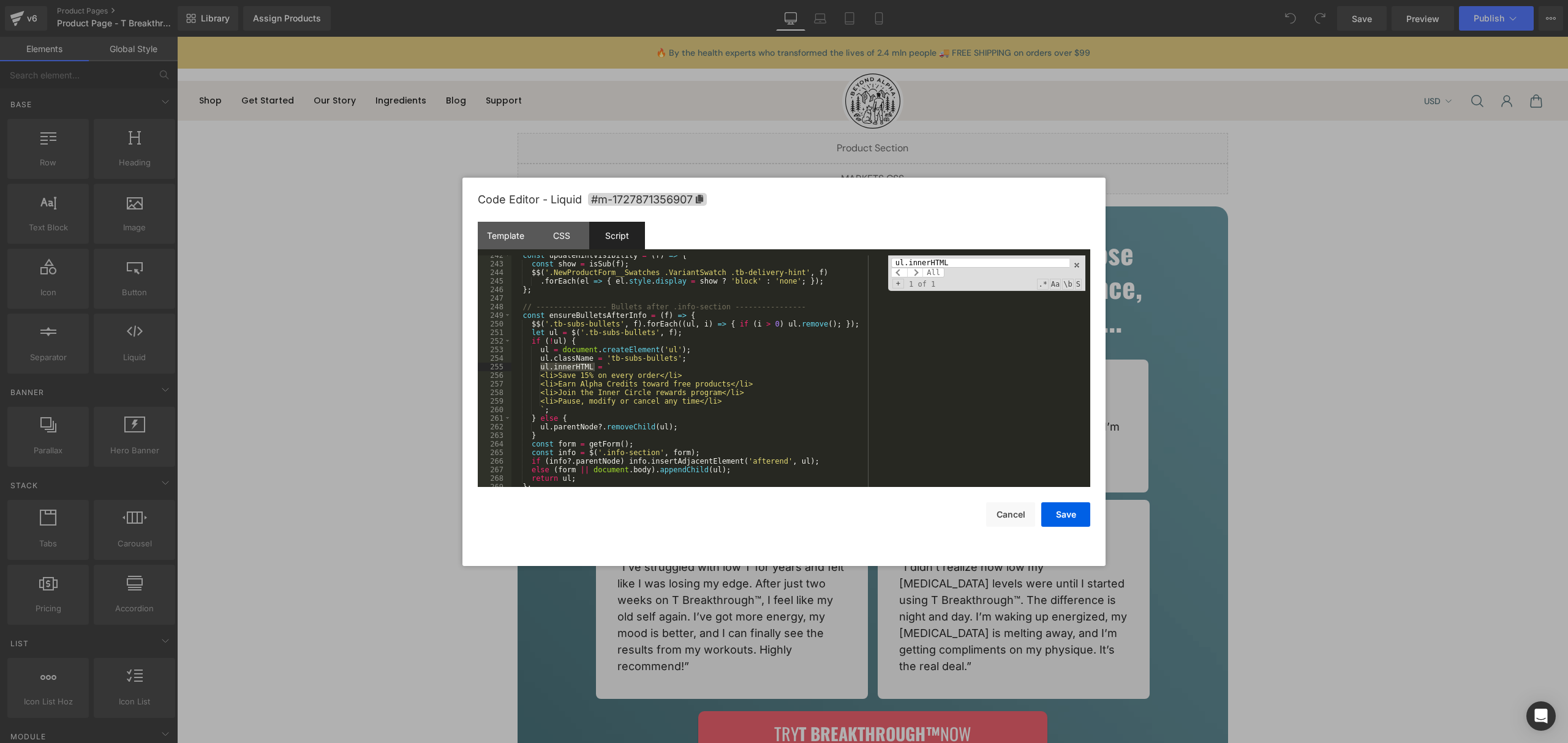
click at [555, 410] on div "const updateHintVisibility = ( f ) => { const show = isSub ( f ) ; $$ ( '.NewPr…" at bounding box center [798, 375] width 574 height 249
click at [542, 366] on div "const updateHintVisibility = ( f ) => { const show = isSub ( f ) ; $$ ( '.NewPr…" at bounding box center [798, 375] width 574 height 249
click at [555, 373] on div "const updateHintVisibility = ( f ) => { const show = isSub ( f ) ; $$ ( '.NewPr…" at bounding box center [798, 375] width 574 height 249
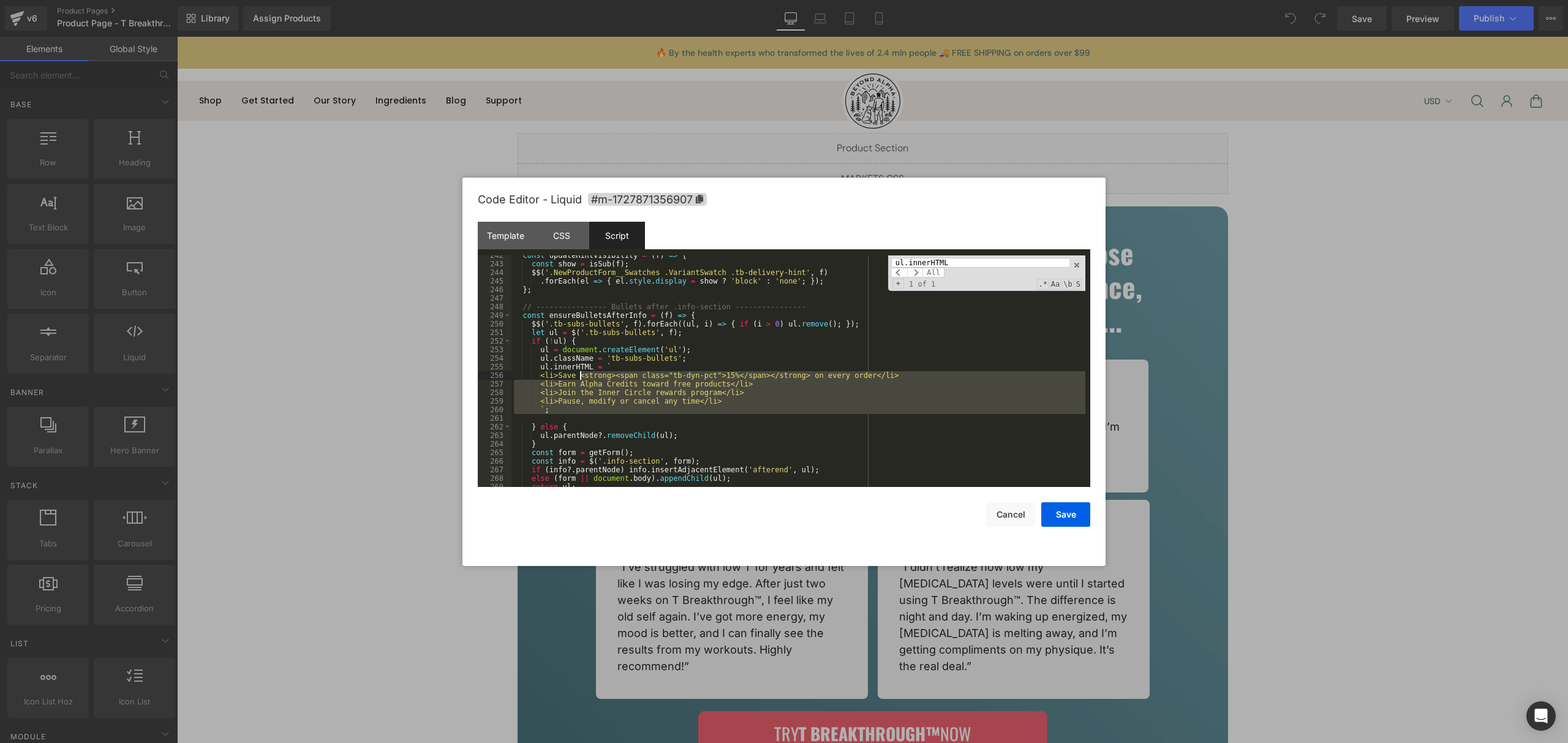
click at [569, 417] on div "const updateHintVisibility = ( f ) => { const show = isSub ( f ) ; $$ ( '.NewPr…" at bounding box center [798, 375] width 574 height 249
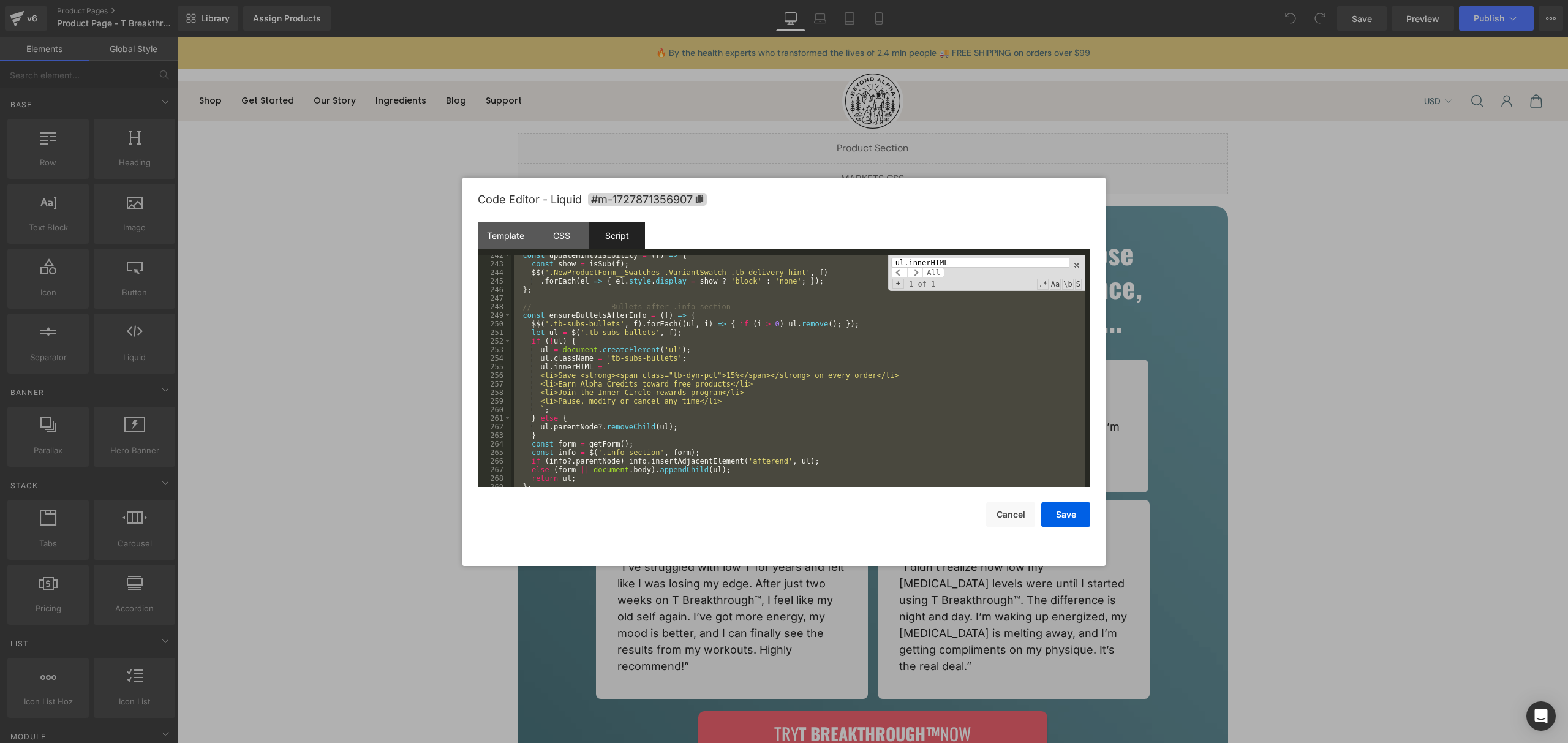
click at [938, 262] on input "ul.innerHTML" at bounding box center [981, 263] width 179 height 10
click at [954, 261] on input "ul.innerHTML" at bounding box center [981, 263] width 179 height 10
paste input "refreshAll"
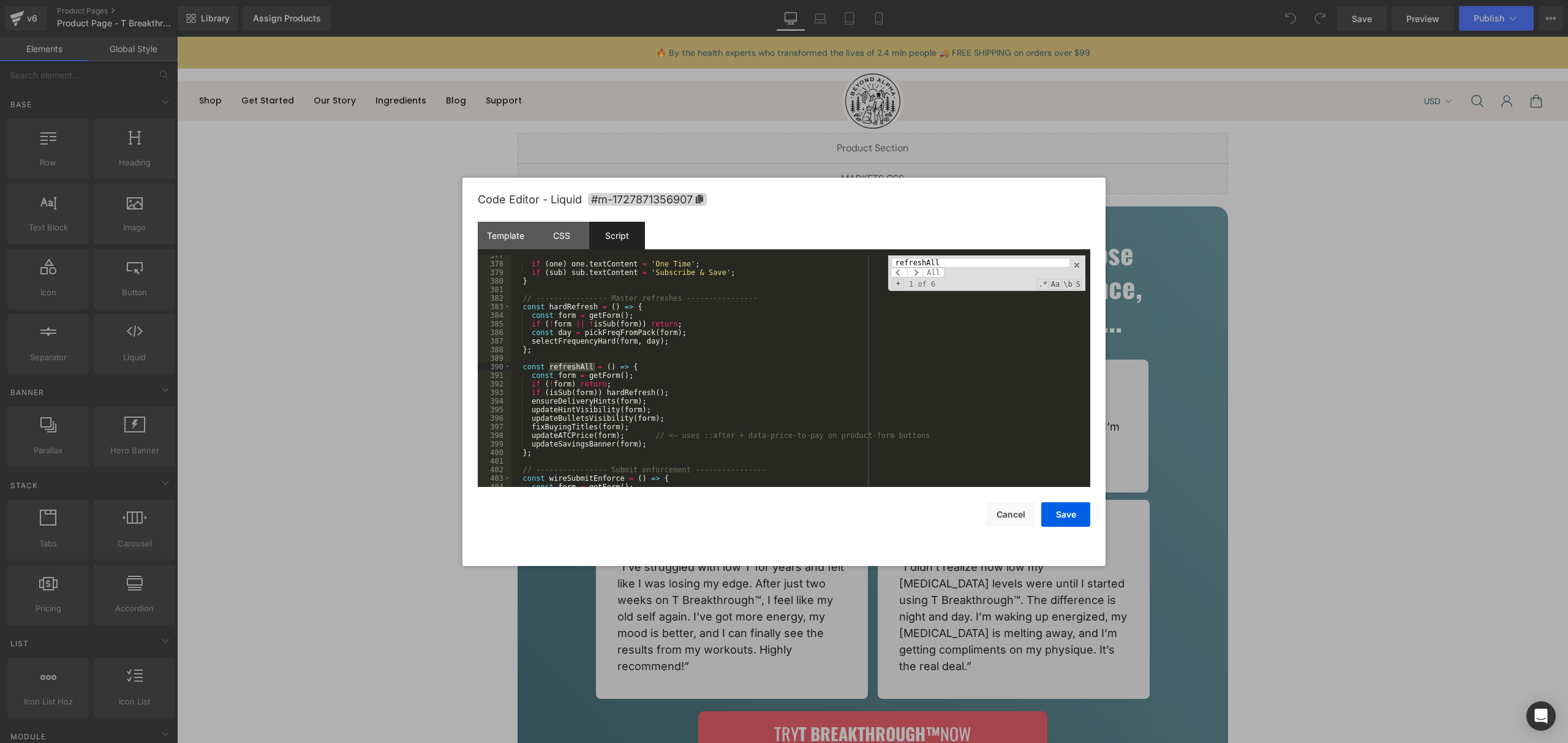
scroll to position [3228, 0]
type input "refreshAll"
click at [671, 443] on div "if ( one ) one . textContent = 'One Time' ; if ( sub ) sub . textContent = 'Sub…" at bounding box center [798, 375] width 574 height 249
paste textarea
click at [570, 241] on div "CSS" at bounding box center [562, 235] width 56 height 27
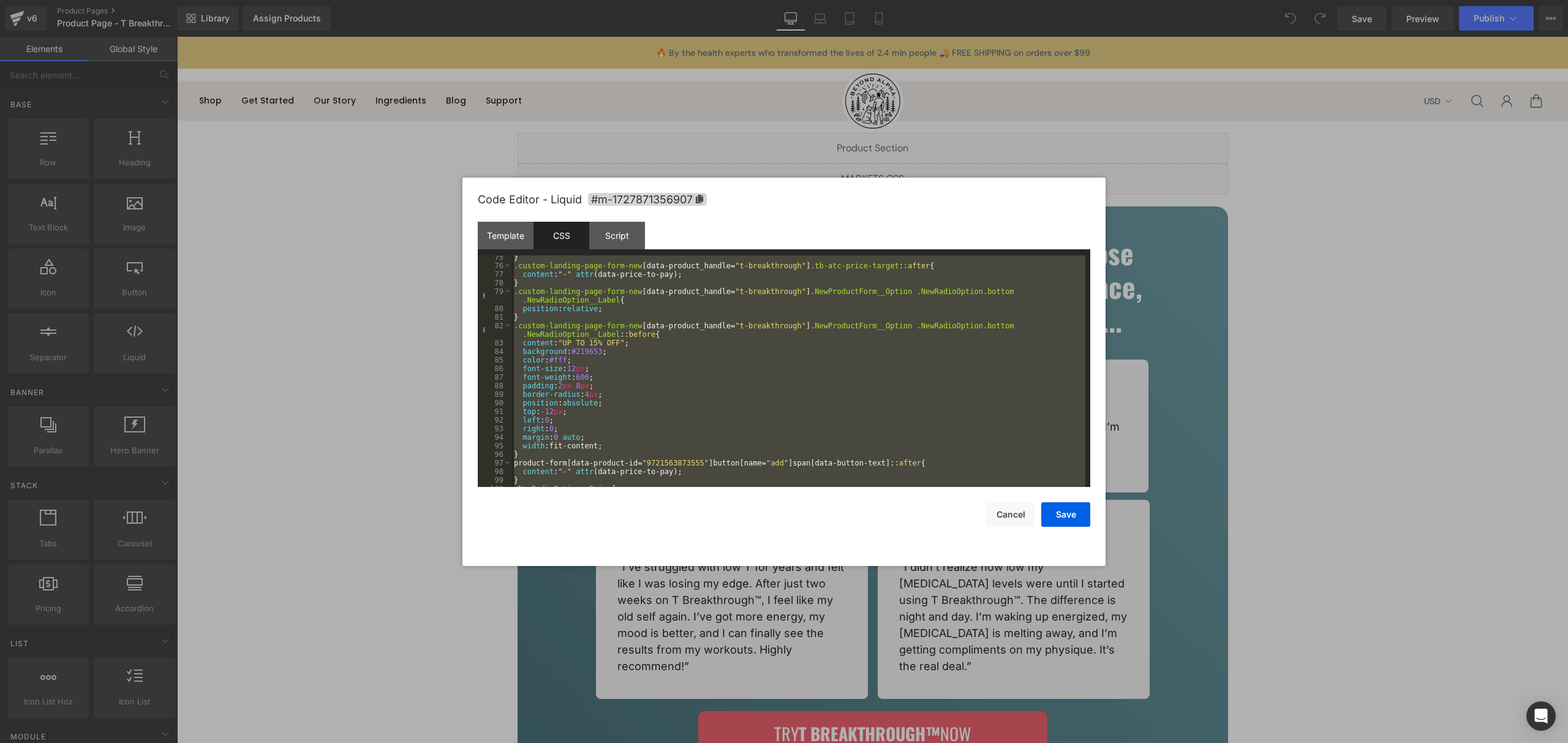
click at [680, 360] on div "} .custom-landing-page-form-new [ data-product_handle = " t-breakthrough " ] .t…" at bounding box center [798, 377] width 574 height 249
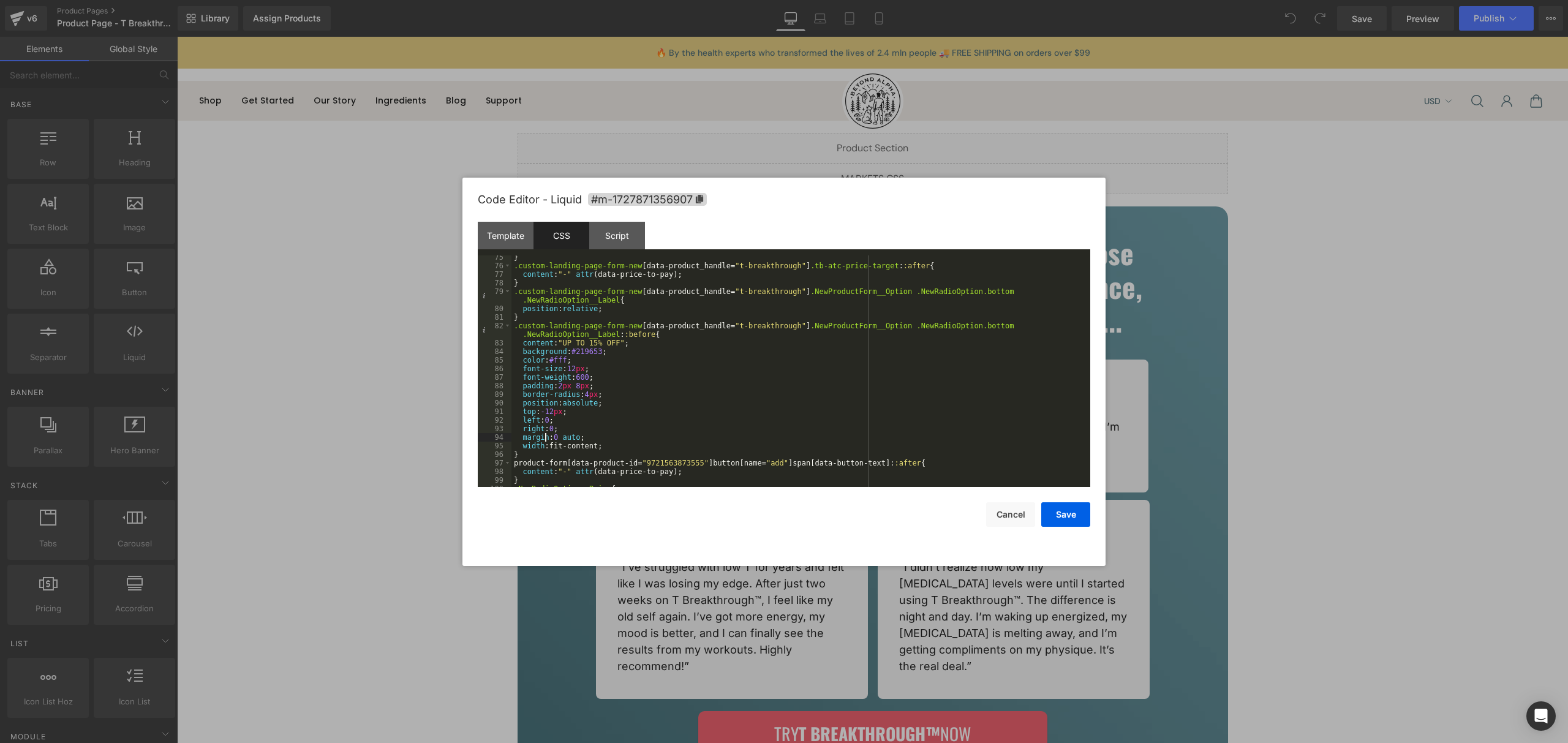
click at [547, 438] on div "} .custom-landing-page-form-new [ data-product_handle = " t-breakthrough " ] .t…" at bounding box center [798, 377] width 574 height 249
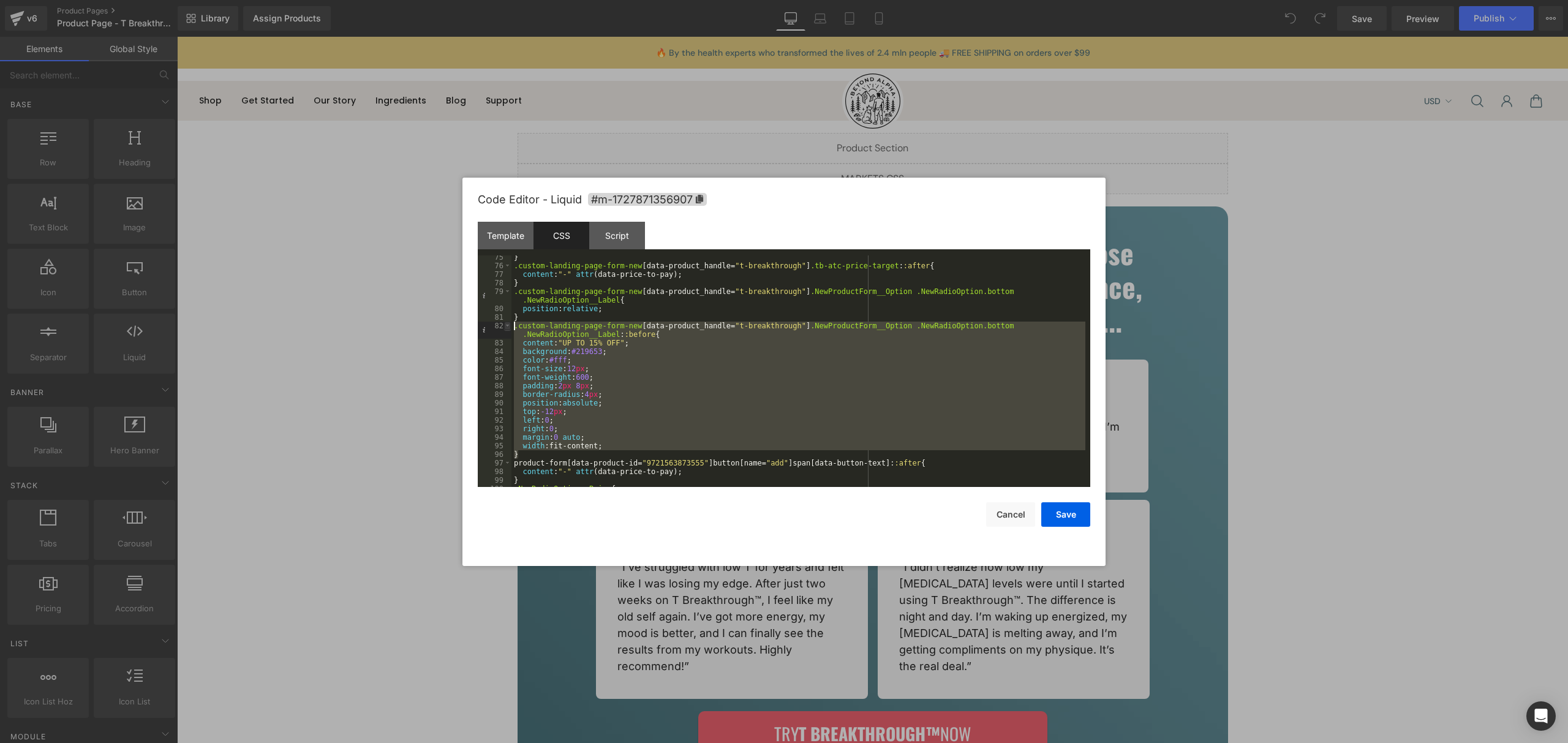
drag, startPoint x: 519, startPoint y: 454, endPoint x: 509, endPoint y: 329, distance: 125.4
click at [509, 328] on pre "75 76 77 78 79 80 81 82 83 84 85 86 87 88 89 90 91 92 93 94 95 96 97 98 99 100 …" at bounding box center [784, 371] width 613 height 232
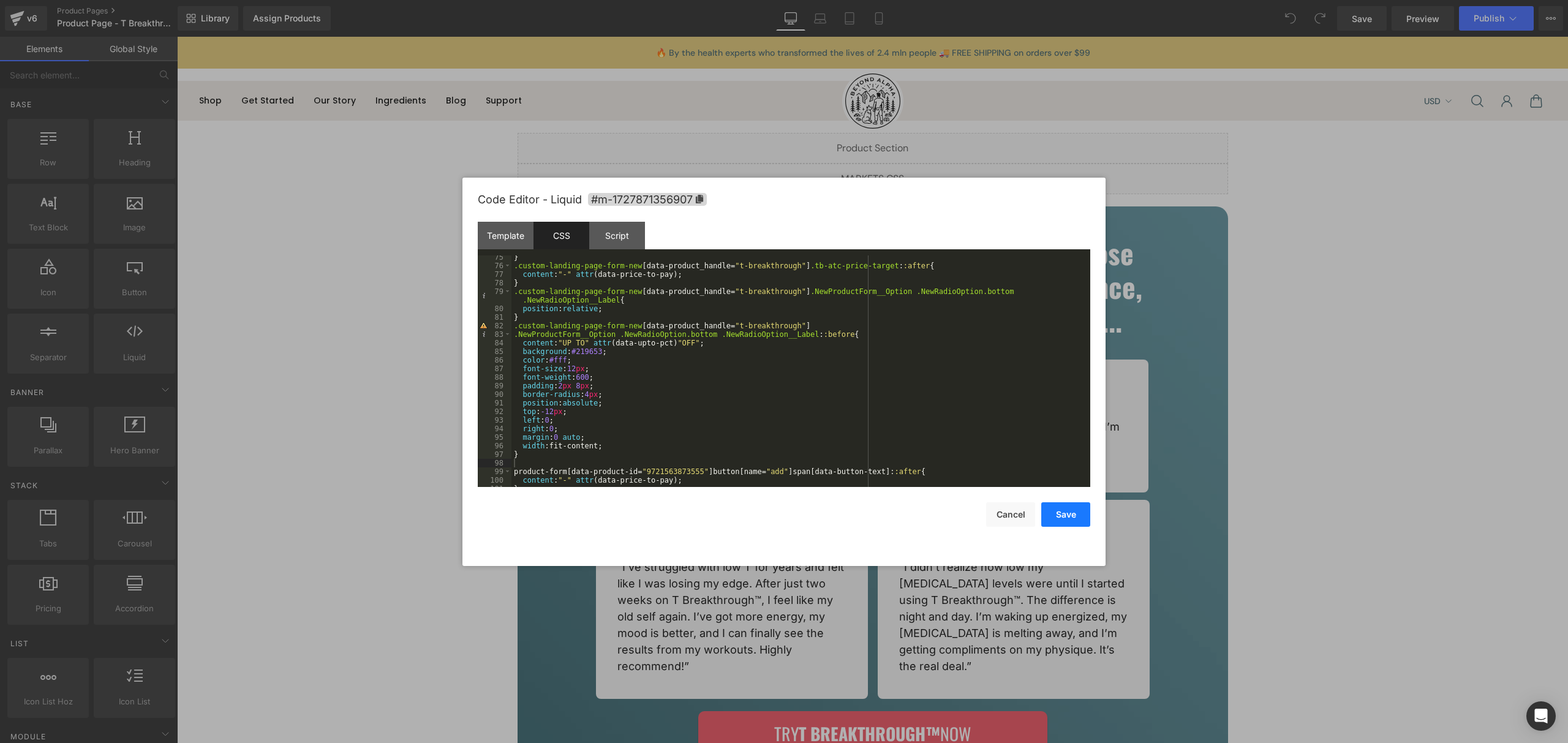
click at [1068, 518] on button "Save" at bounding box center [1066, 514] width 49 height 24
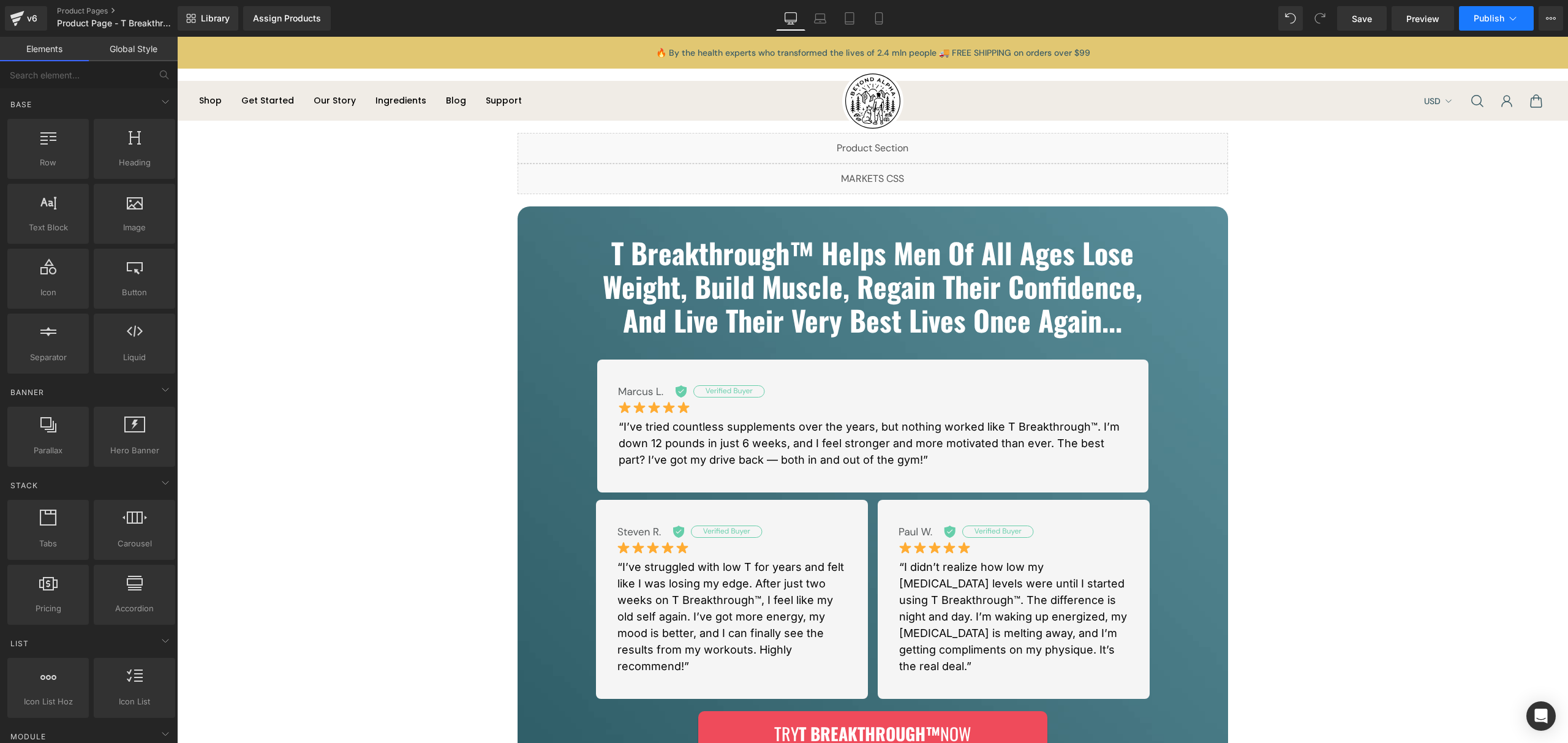
click at [1468, 23] on button "Publish" at bounding box center [1496, 19] width 75 height 24
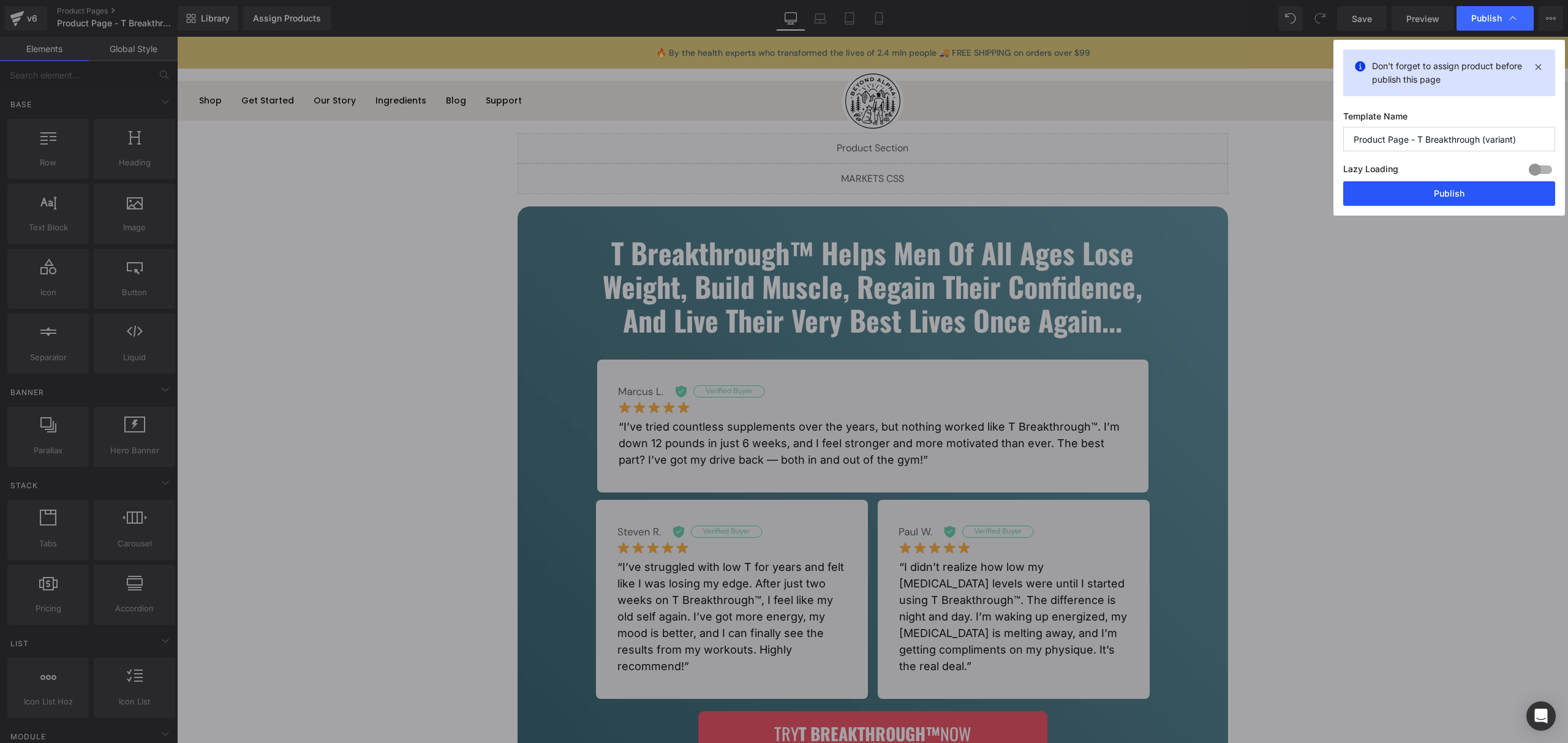
drag, startPoint x: 1429, startPoint y: 197, endPoint x: 1089, endPoint y: 168, distance: 341.2
click at [1429, 197] on button "Publish" at bounding box center [1449, 194] width 212 height 24
